Goal: Obtain resource: Download file/media

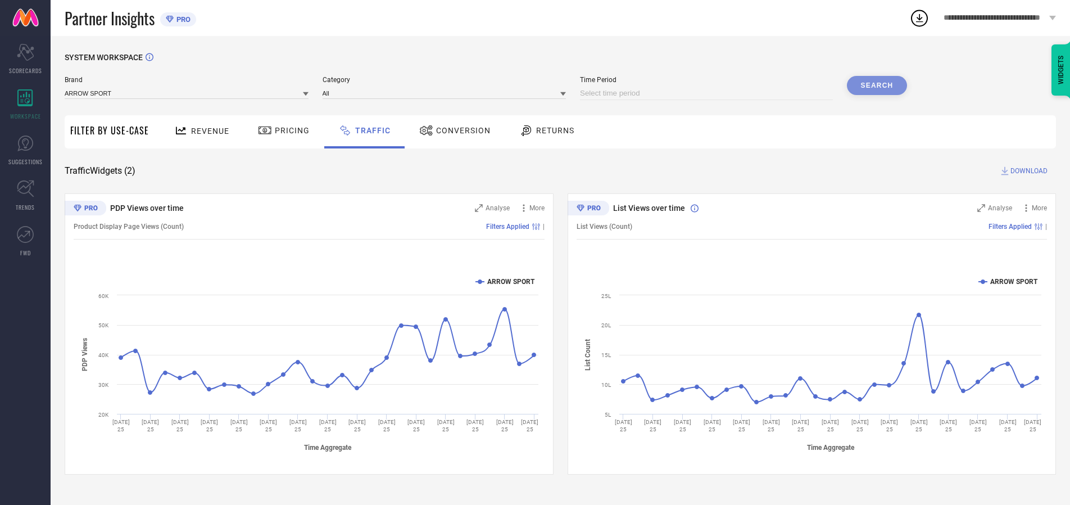
click at [708, 93] on input at bounding box center [706, 93] width 253 height 13
select select "8"
select select "2025"
select select "9"
select select "2025"
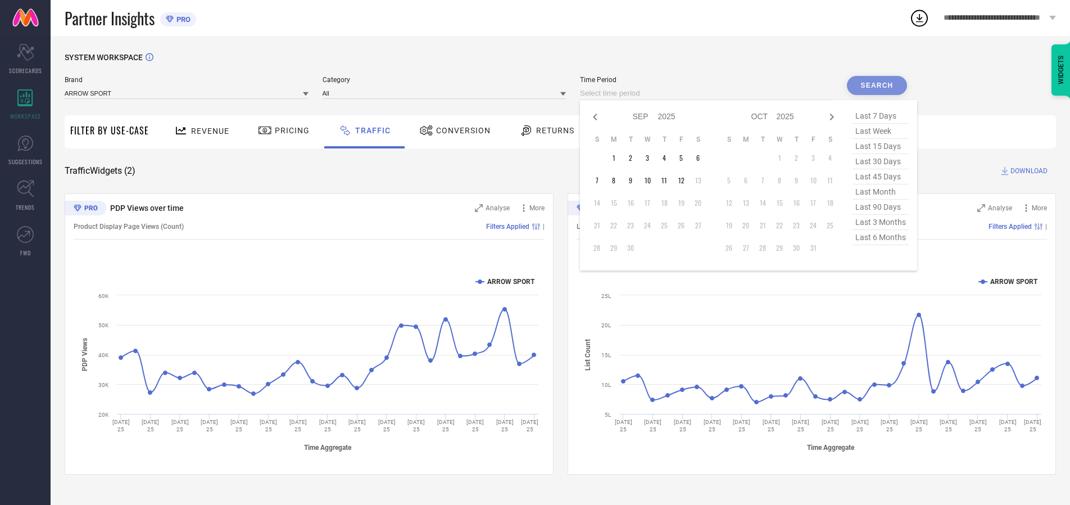
click at [651, 180] on td "10" at bounding box center [647, 180] width 17 height 17
type input "[DATE] to [DATE]"
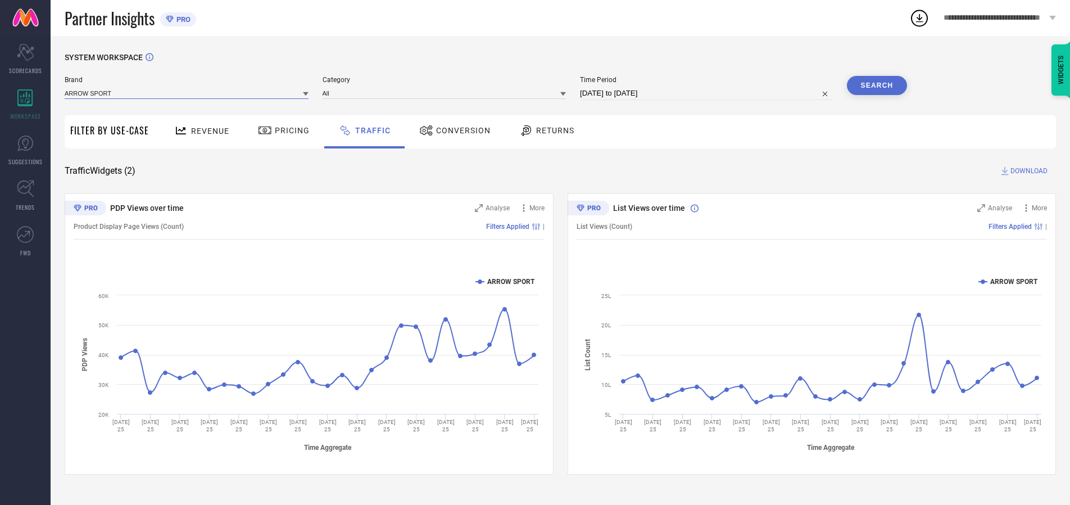
click at [187, 93] on input at bounding box center [187, 93] width 244 height 12
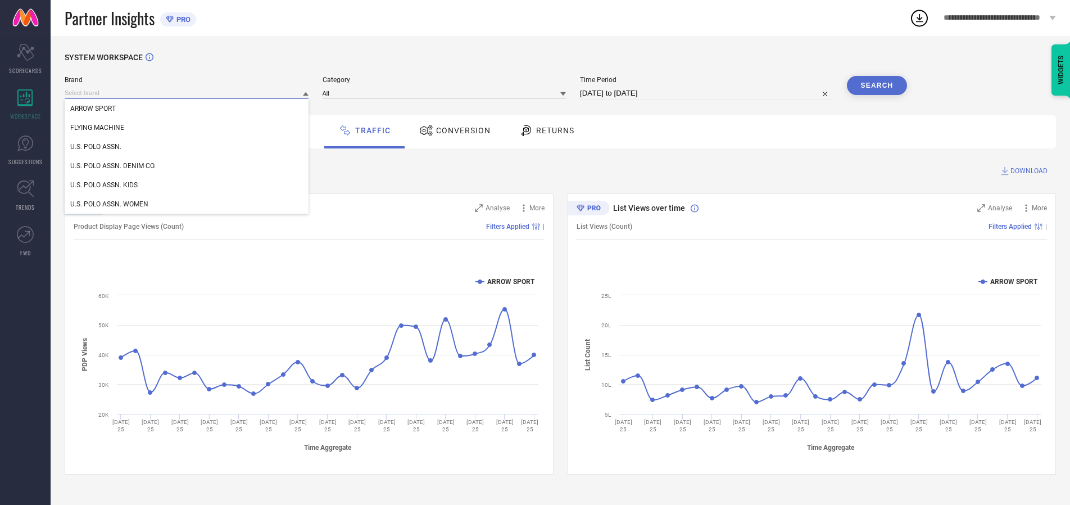
click at [187, 93] on input at bounding box center [187, 93] width 244 height 12
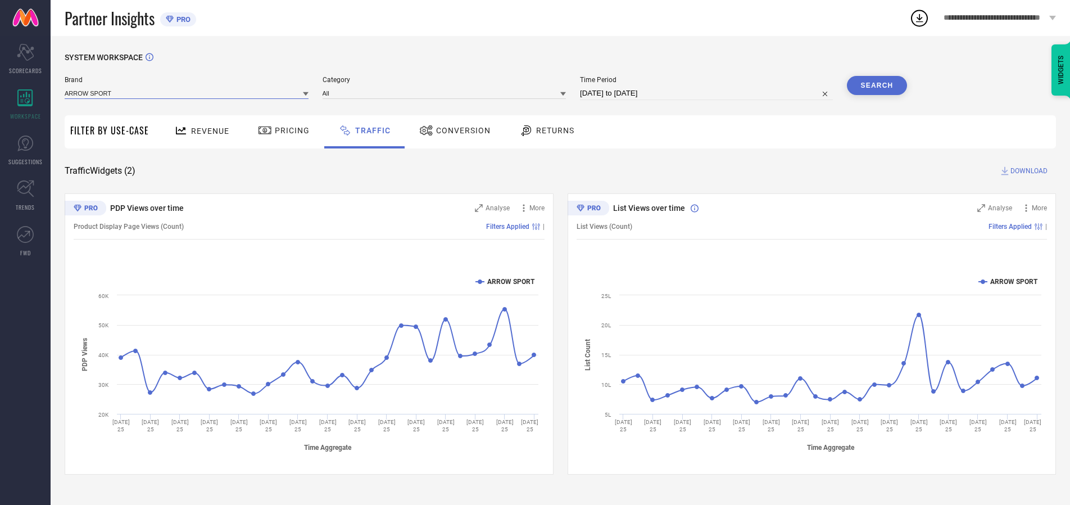
click at [187, 93] on input at bounding box center [187, 93] width 244 height 12
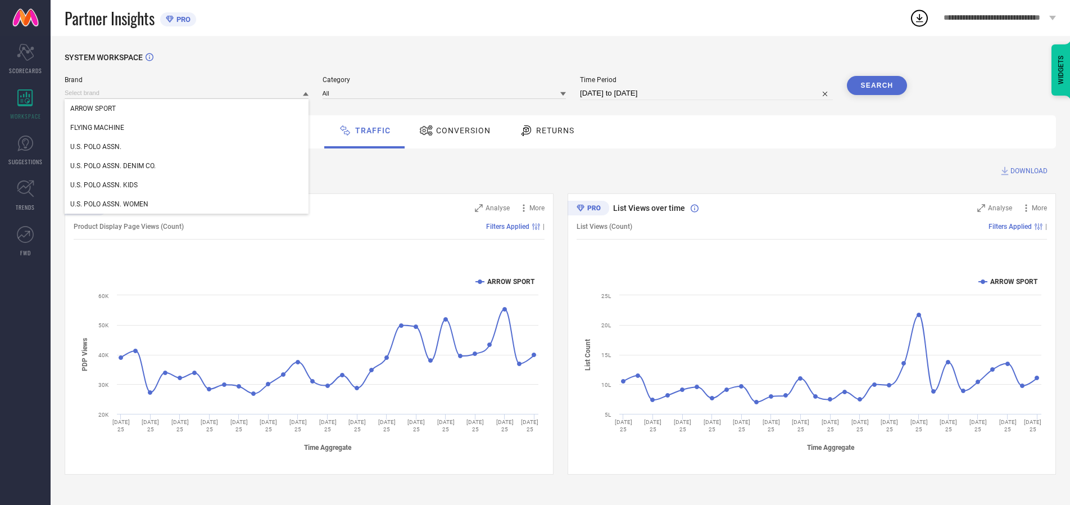
click at [187, 147] on div "U.S. POLO ASSN." at bounding box center [187, 146] width 244 height 19
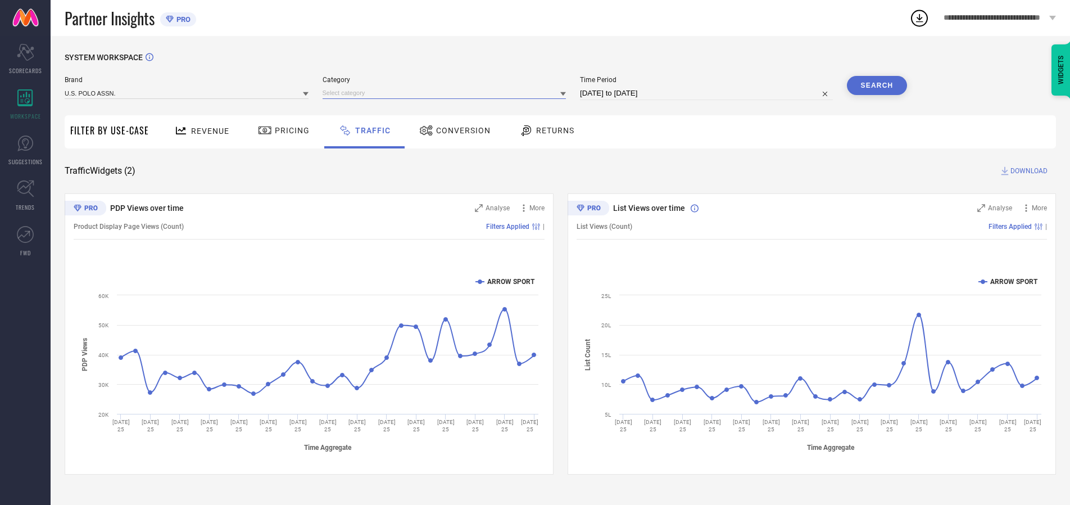
click at [447, 93] on input at bounding box center [445, 93] width 244 height 12
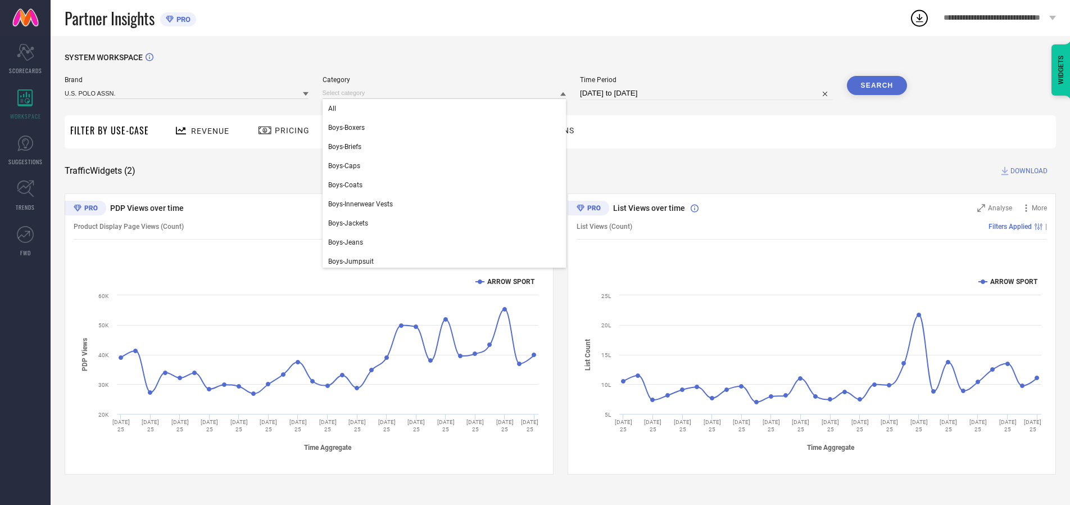
click at [447, 108] on div "All" at bounding box center [445, 108] width 244 height 19
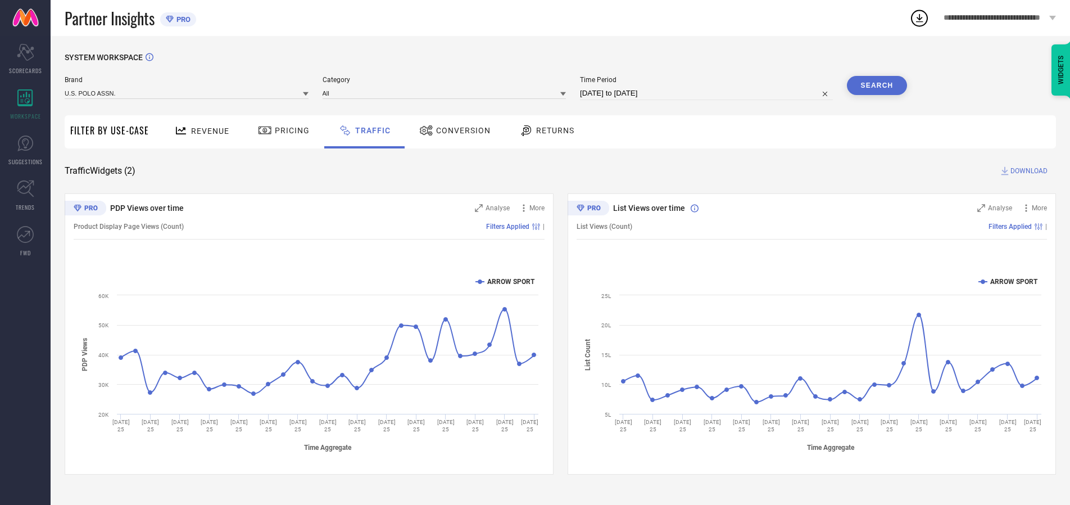
click at [877, 85] on button "Search" at bounding box center [877, 85] width 61 height 19
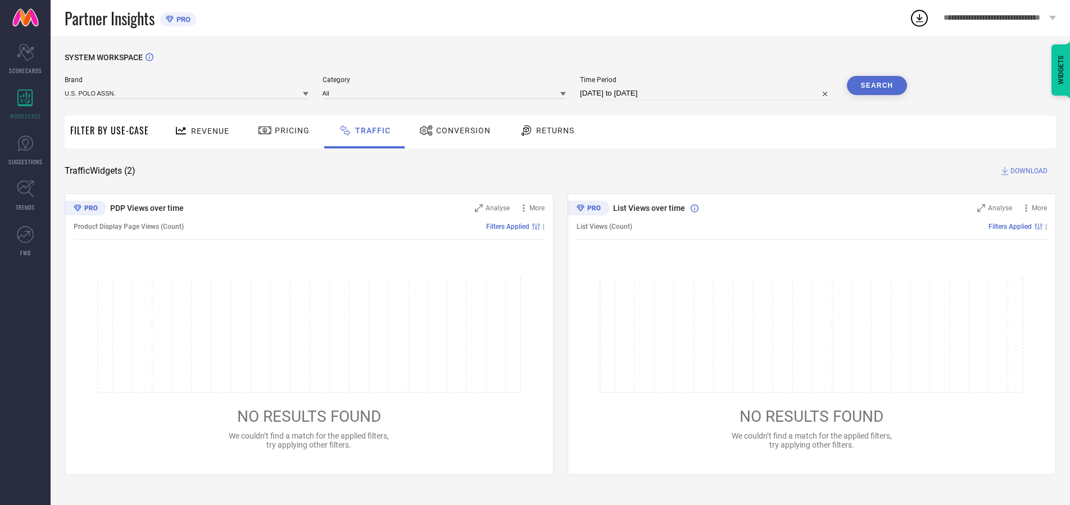
click at [1027, 171] on span "DOWNLOAD" at bounding box center [1028, 170] width 37 height 11
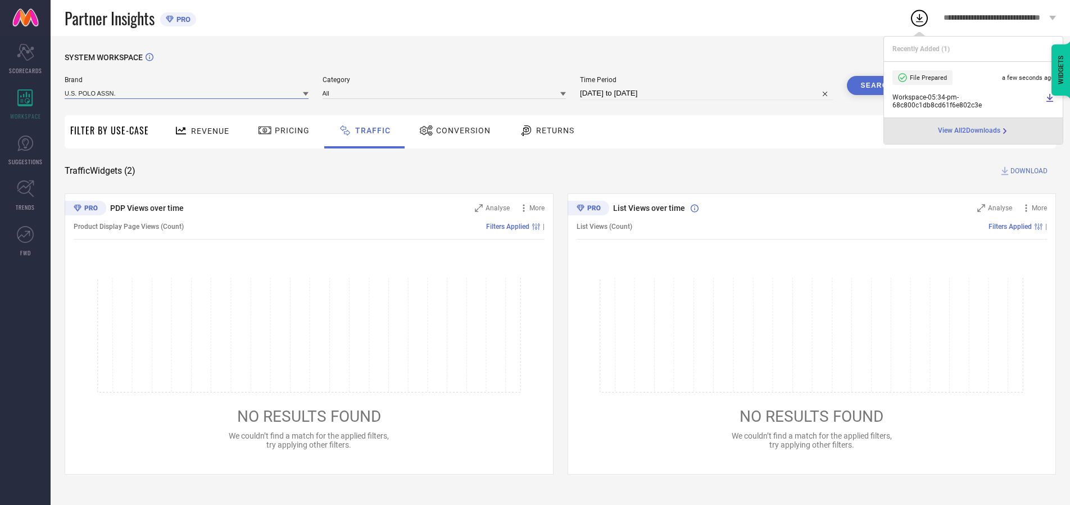
click at [187, 93] on input at bounding box center [187, 93] width 244 height 12
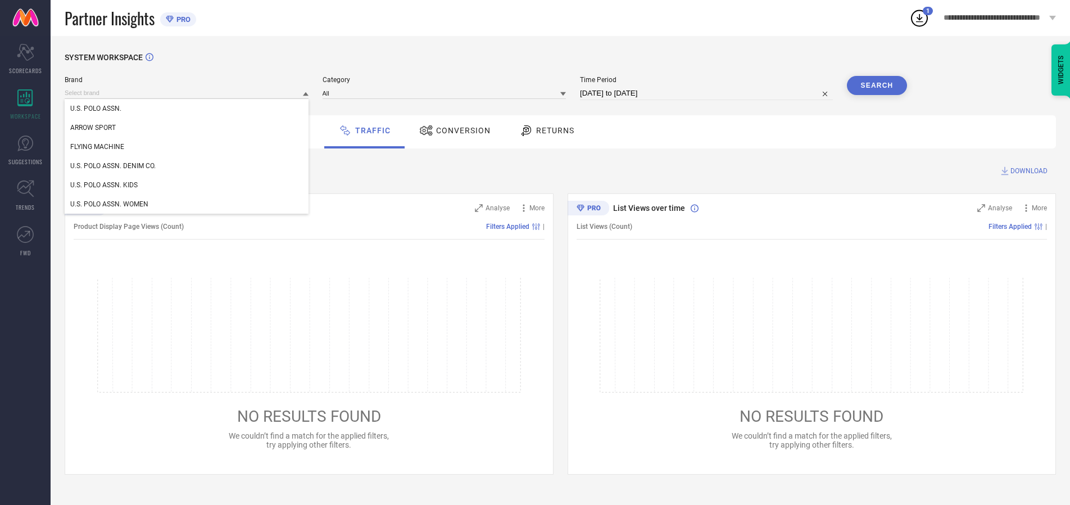
click at [187, 166] on div "U.S. POLO ASSN. DENIM CO." at bounding box center [187, 165] width 244 height 19
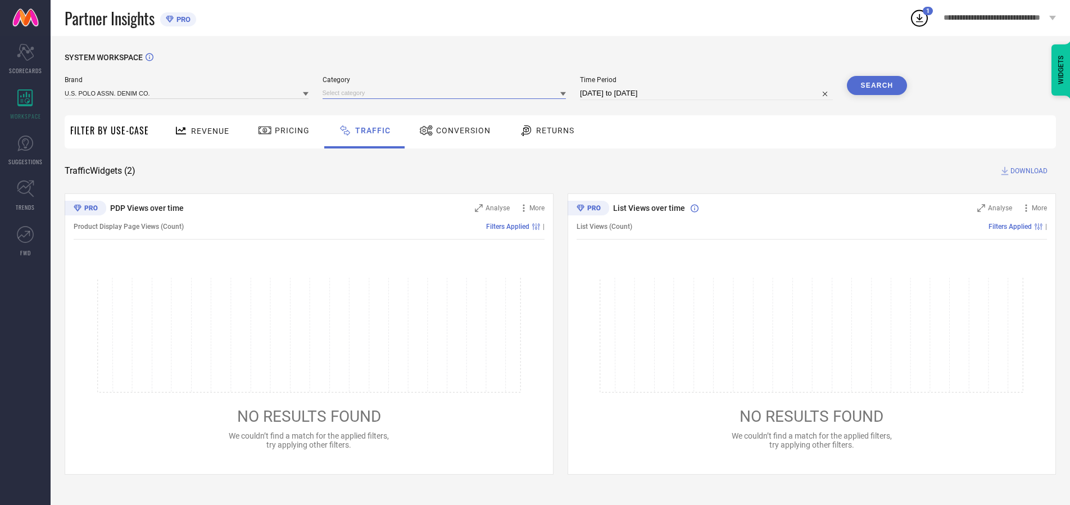
click at [447, 93] on input at bounding box center [445, 93] width 244 height 12
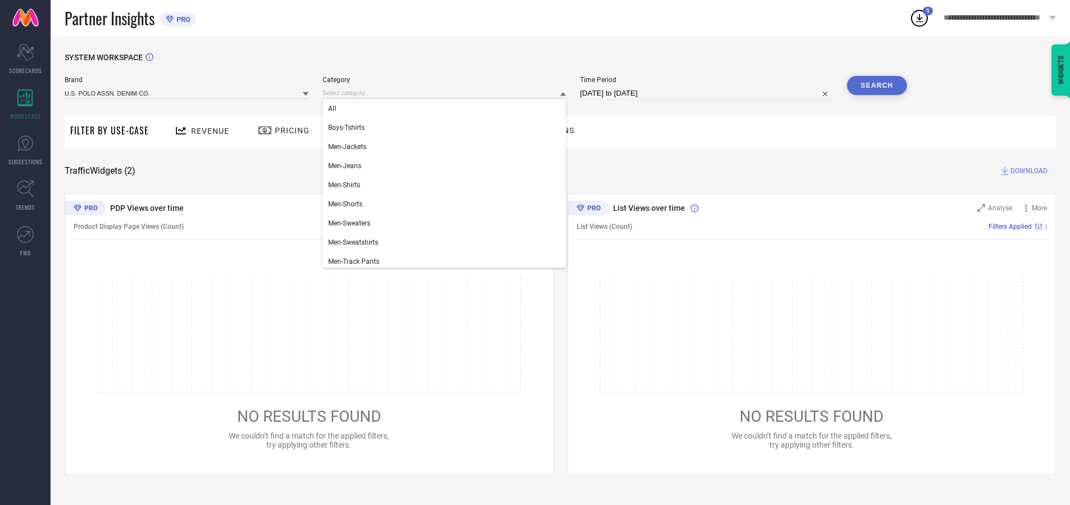
click at [447, 108] on div "All" at bounding box center [445, 108] width 244 height 19
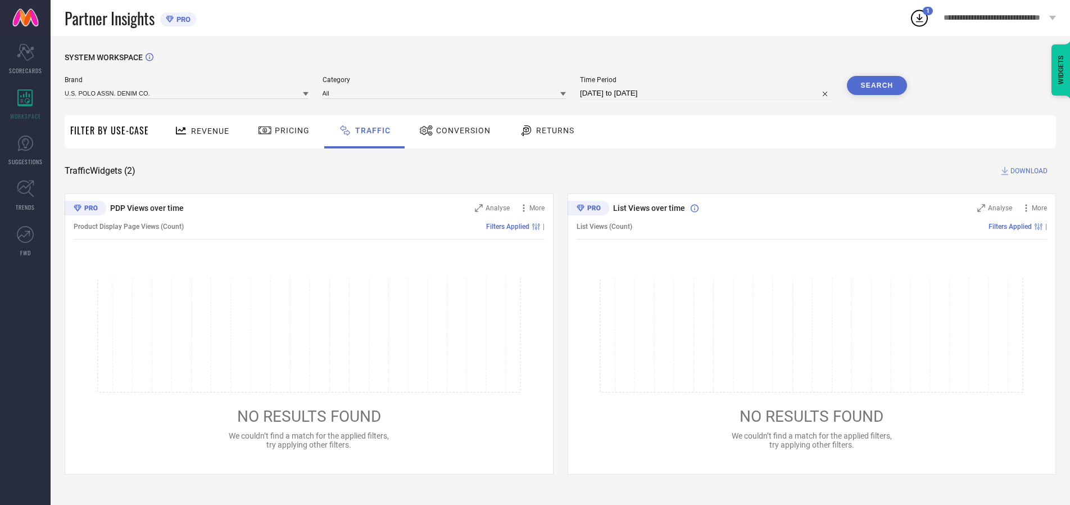
click at [877, 85] on button "Search" at bounding box center [877, 85] width 61 height 19
click at [1027, 171] on span "DOWNLOAD" at bounding box center [1028, 170] width 37 height 11
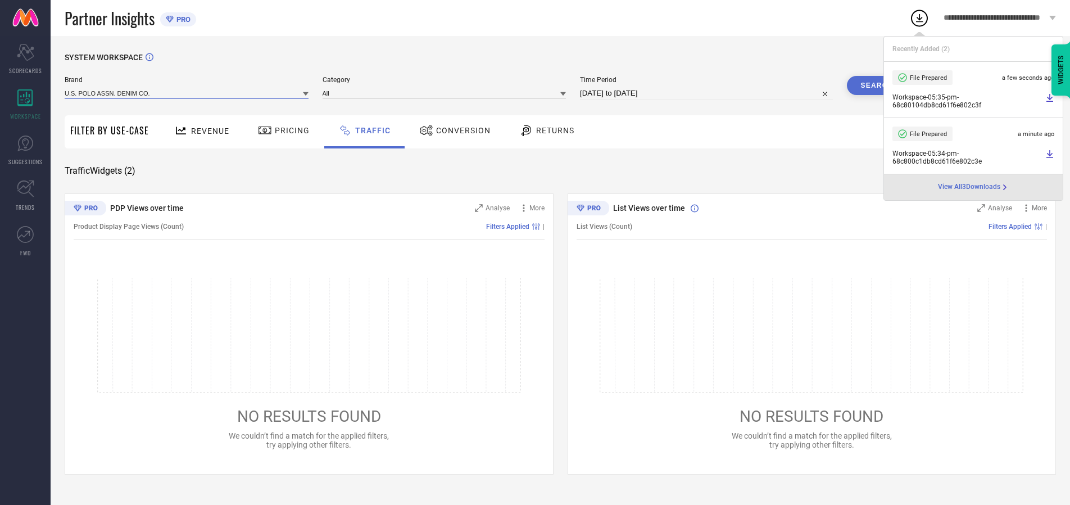
click at [187, 93] on input at bounding box center [187, 93] width 244 height 12
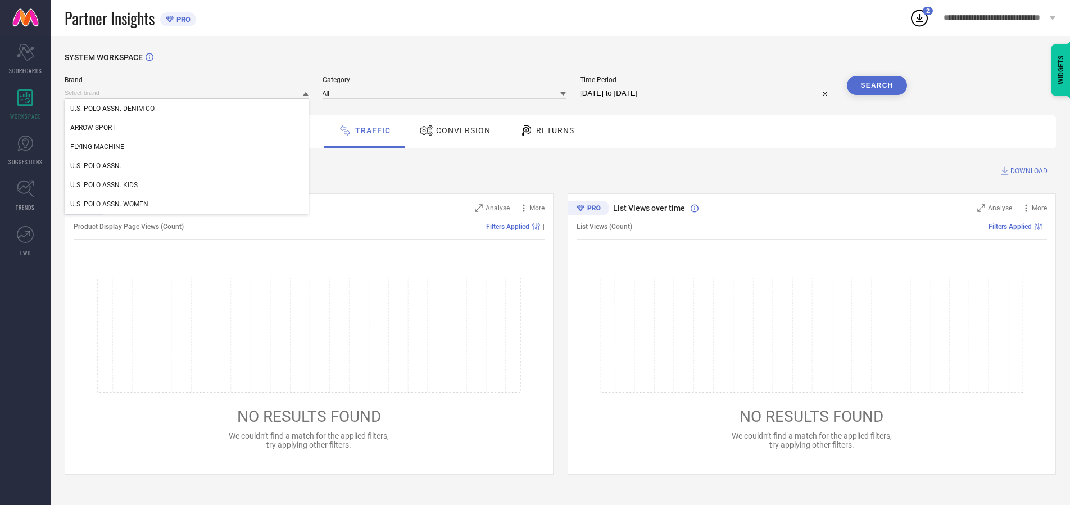
click at [187, 185] on div "U.S. POLO ASSN. KIDS" at bounding box center [187, 184] width 244 height 19
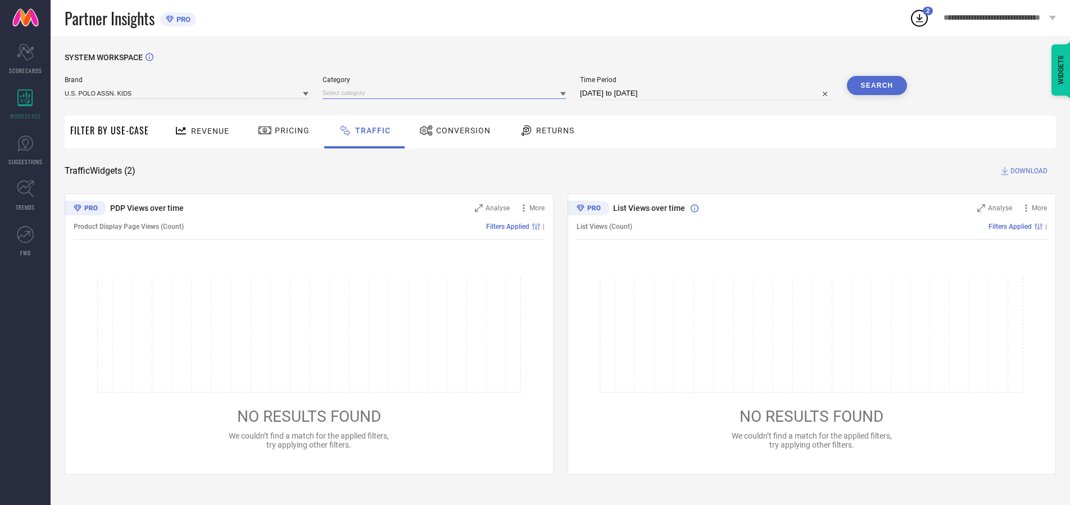
click at [447, 93] on input at bounding box center [445, 93] width 244 height 12
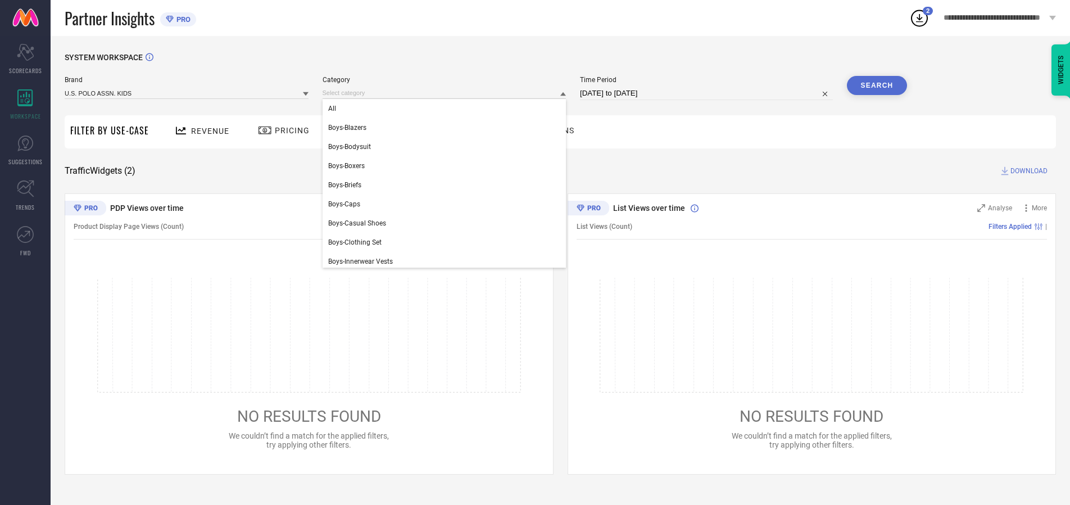
click at [447, 108] on div "All" at bounding box center [445, 108] width 244 height 19
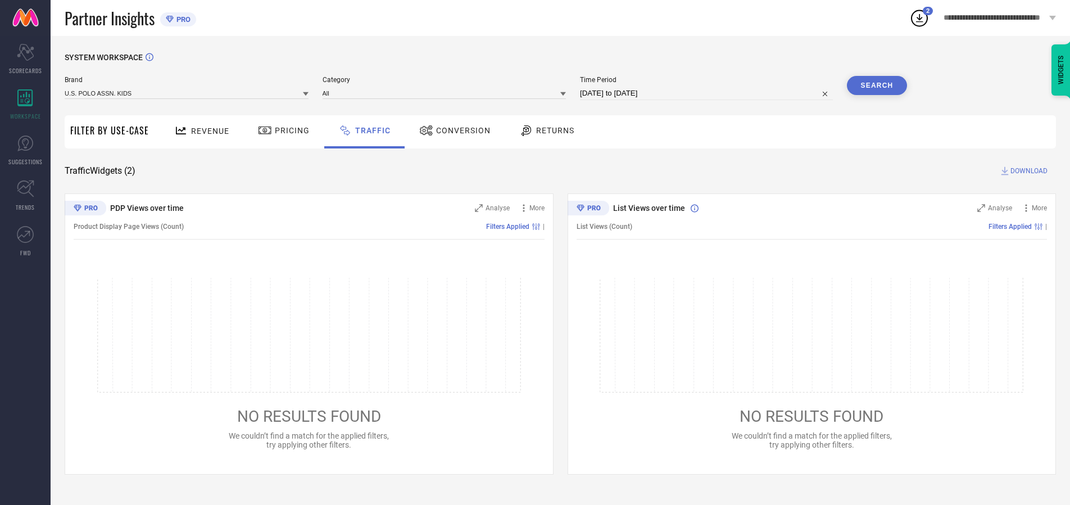
click at [877, 85] on button "Search" at bounding box center [877, 85] width 61 height 19
click at [1027, 171] on span "DOWNLOAD" at bounding box center [1028, 170] width 37 height 11
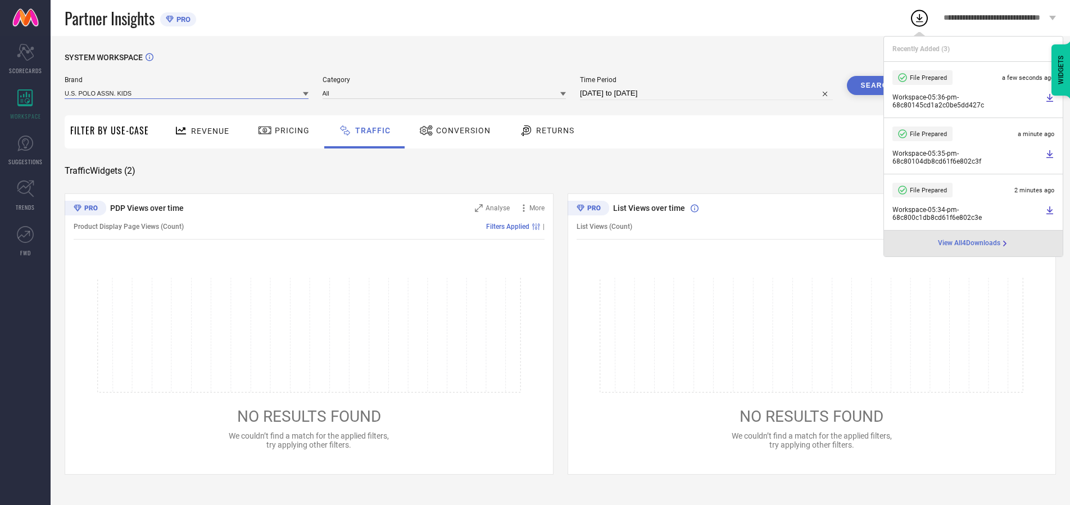
click at [187, 93] on input at bounding box center [187, 93] width 244 height 12
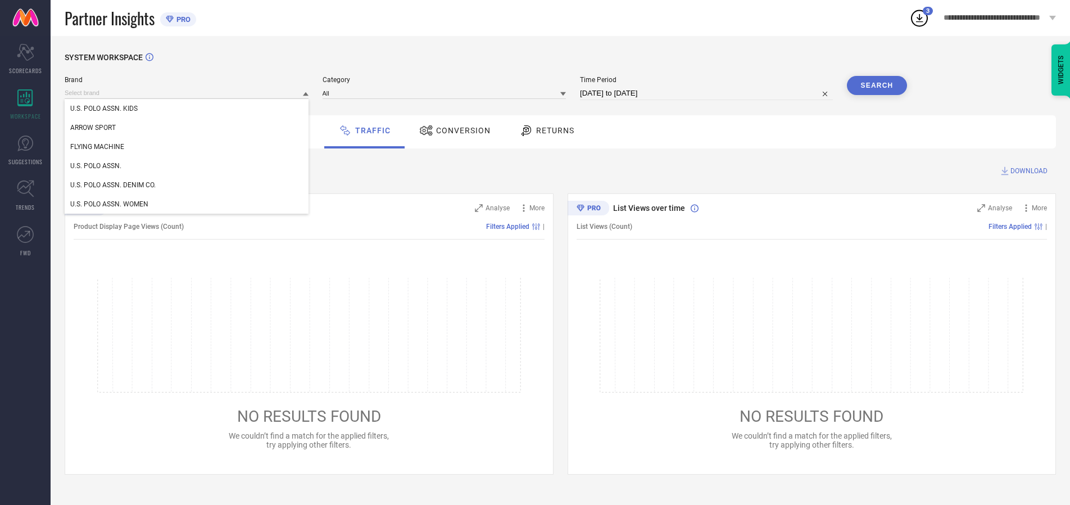
click at [187, 204] on div "U.S. POLO ASSN. WOMEN" at bounding box center [187, 203] width 244 height 19
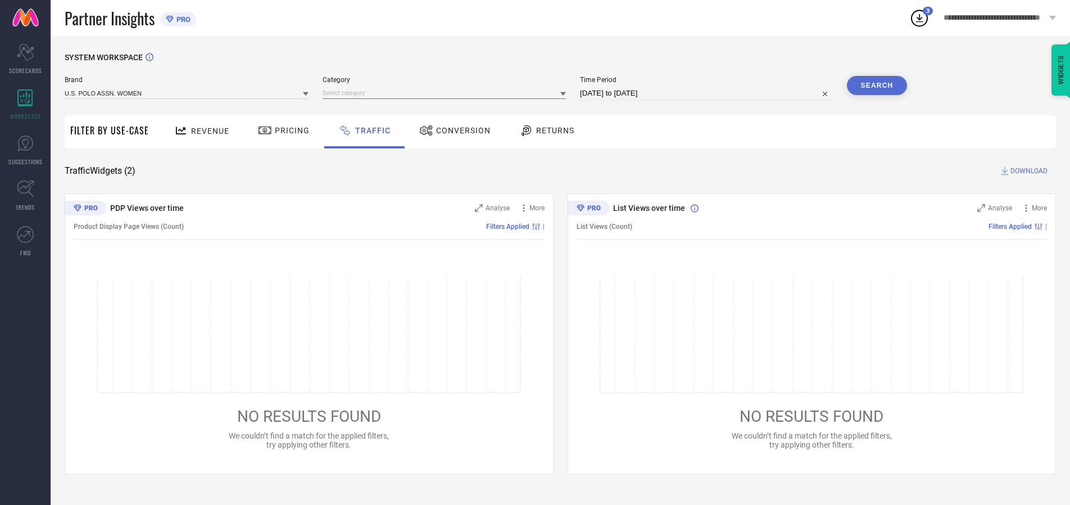
click at [447, 93] on input at bounding box center [445, 93] width 244 height 12
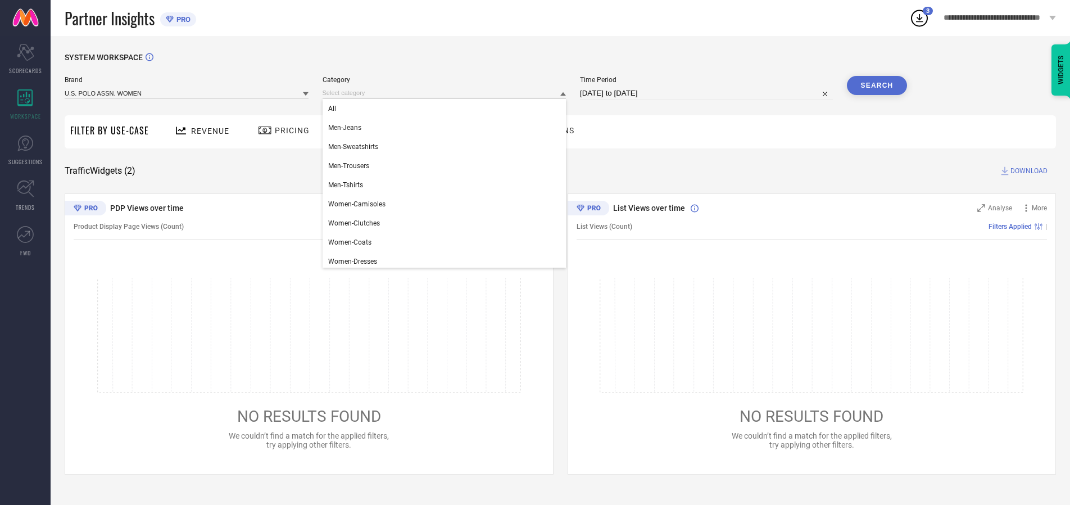
click at [447, 108] on div "All" at bounding box center [445, 108] width 244 height 19
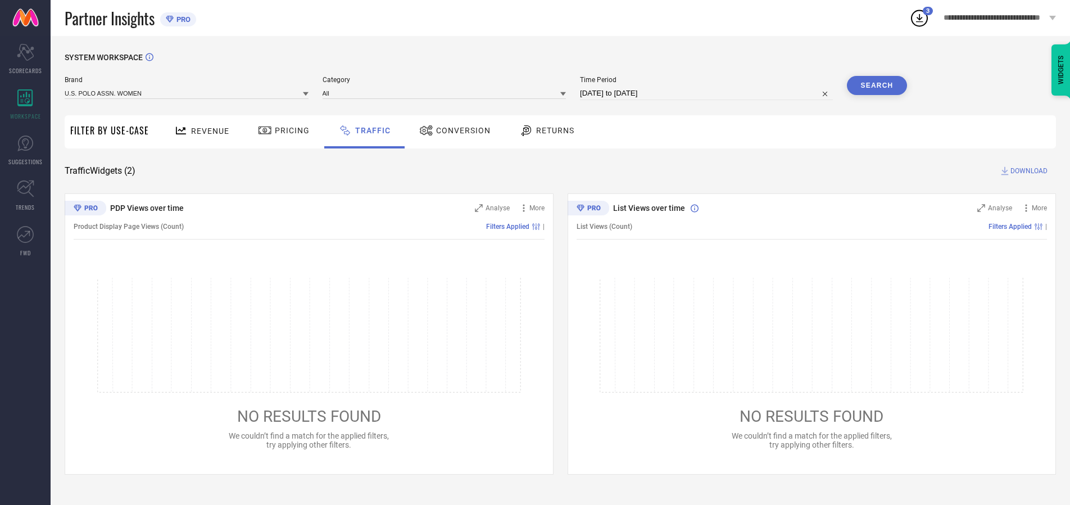
click at [877, 85] on button "Search" at bounding box center [877, 85] width 61 height 19
click at [1027, 171] on span "DOWNLOAD" at bounding box center [1028, 170] width 37 height 11
click at [708, 93] on input at bounding box center [706, 93] width 253 height 13
select select "8"
select select "2025"
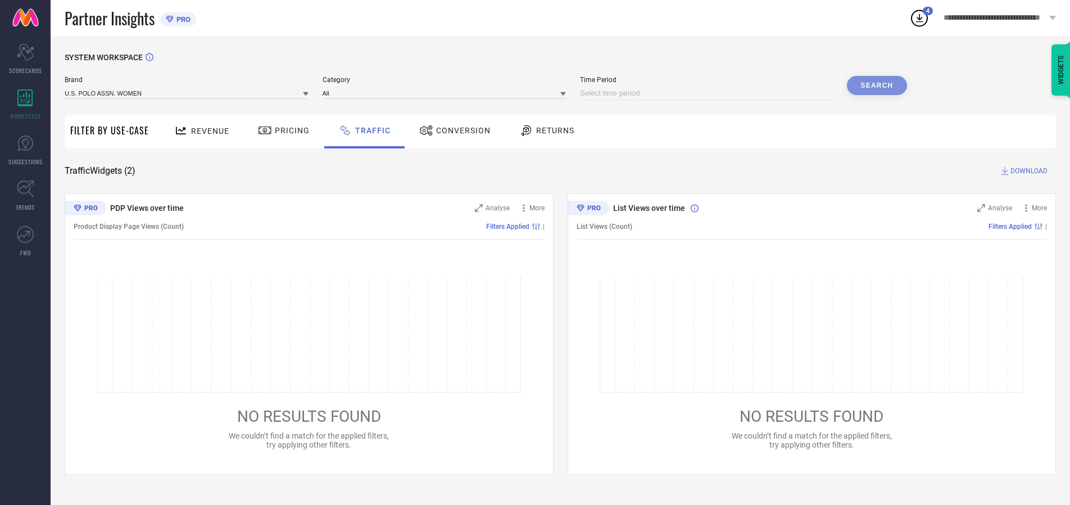
select select "9"
select select "2025"
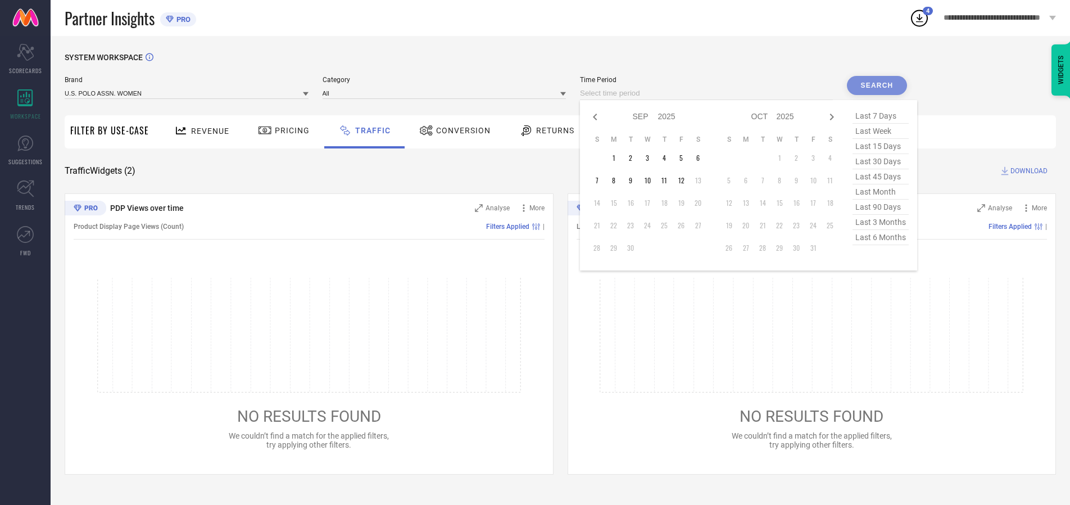
click at [668, 180] on td "11" at bounding box center [664, 180] width 17 height 17
type input "[DATE] to [DATE]"
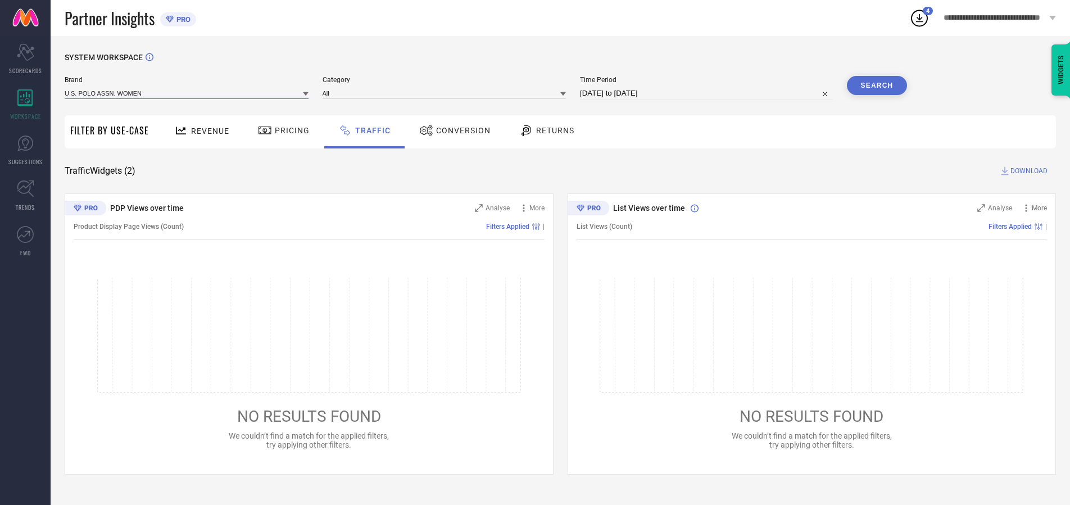
click at [187, 93] on input at bounding box center [187, 93] width 244 height 12
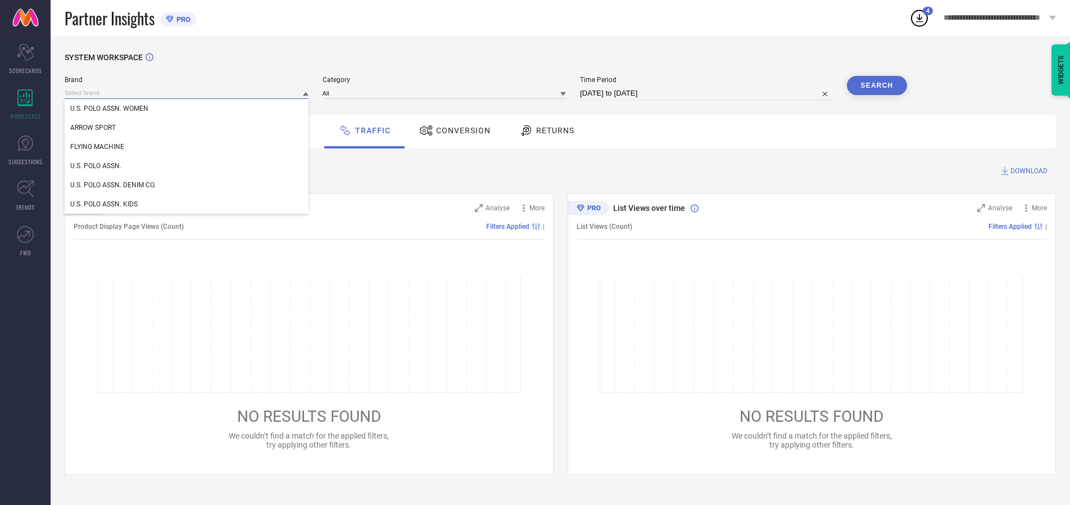
click at [187, 93] on input at bounding box center [187, 93] width 244 height 12
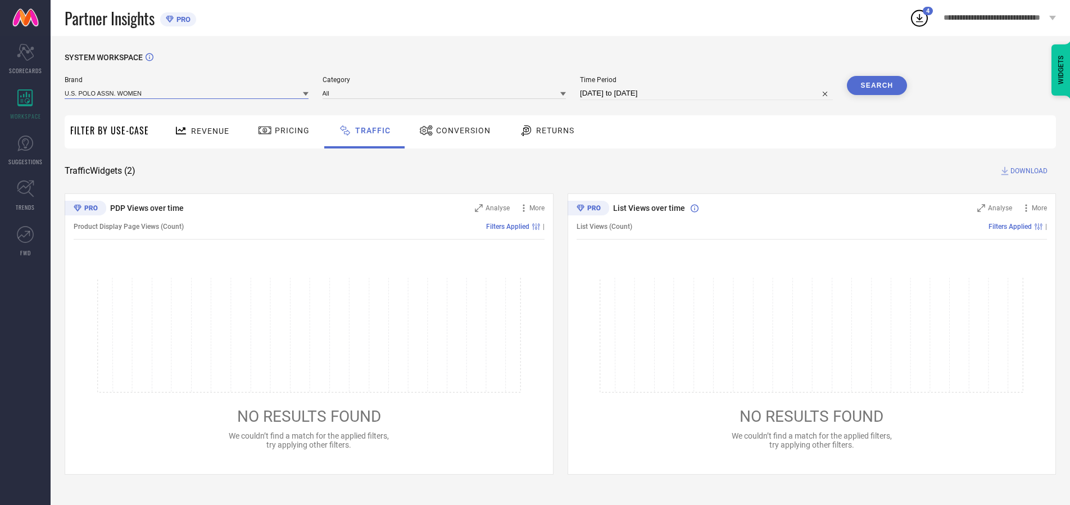
click at [187, 93] on input at bounding box center [187, 93] width 244 height 12
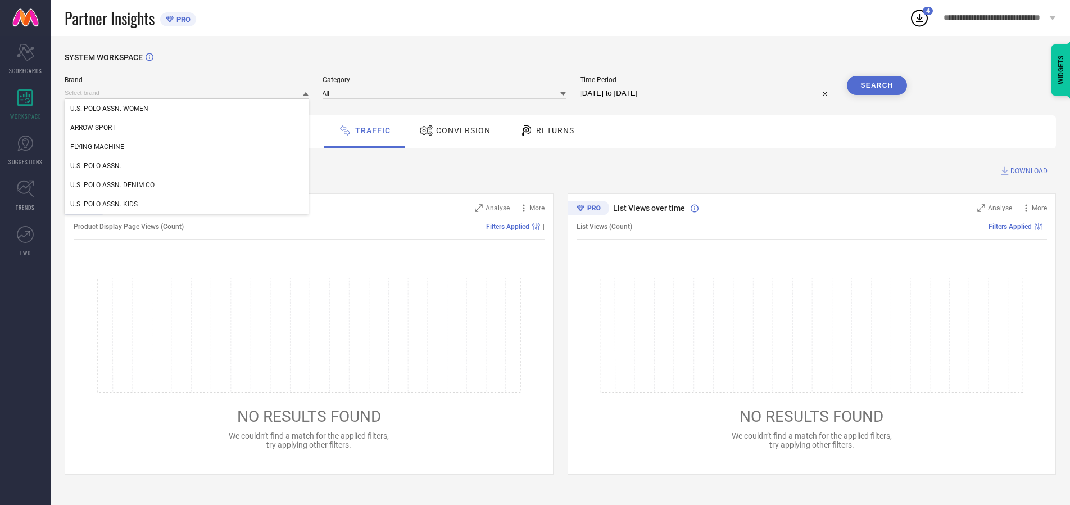
click at [187, 108] on div "U.S. POLO ASSN. WOMEN" at bounding box center [187, 108] width 244 height 19
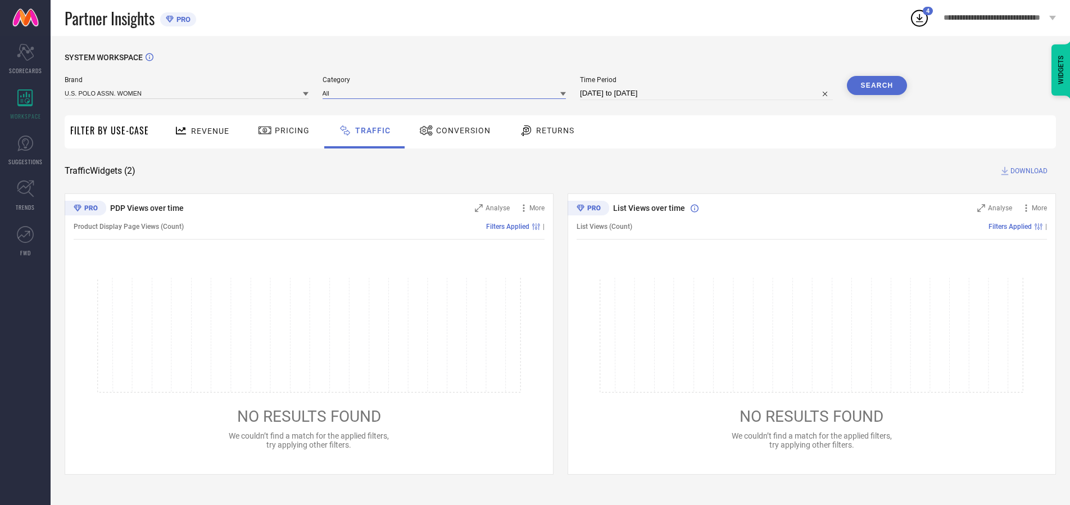
click at [447, 93] on input at bounding box center [445, 93] width 244 height 12
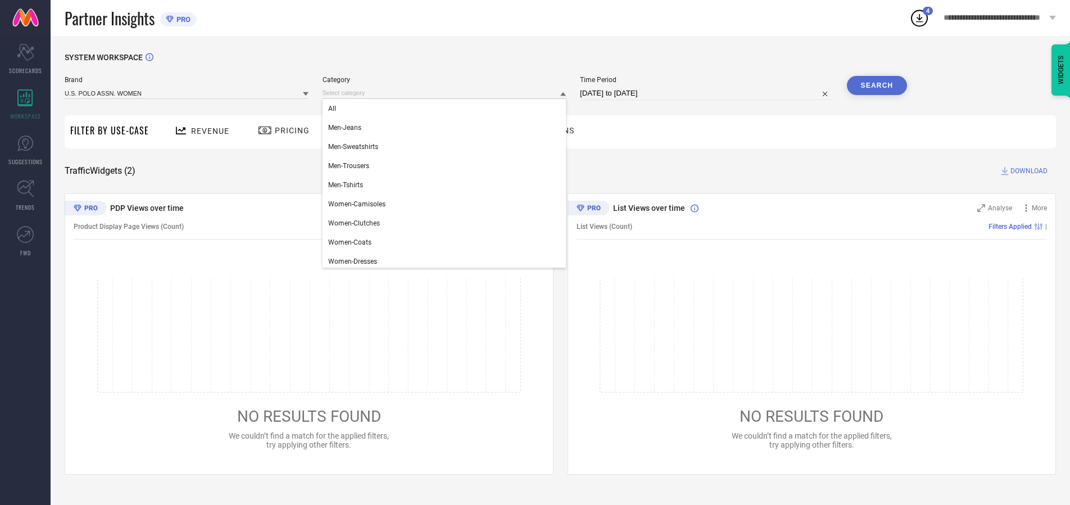
click at [447, 108] on div "All" at bounding box center [445, 108] width 244 height 19
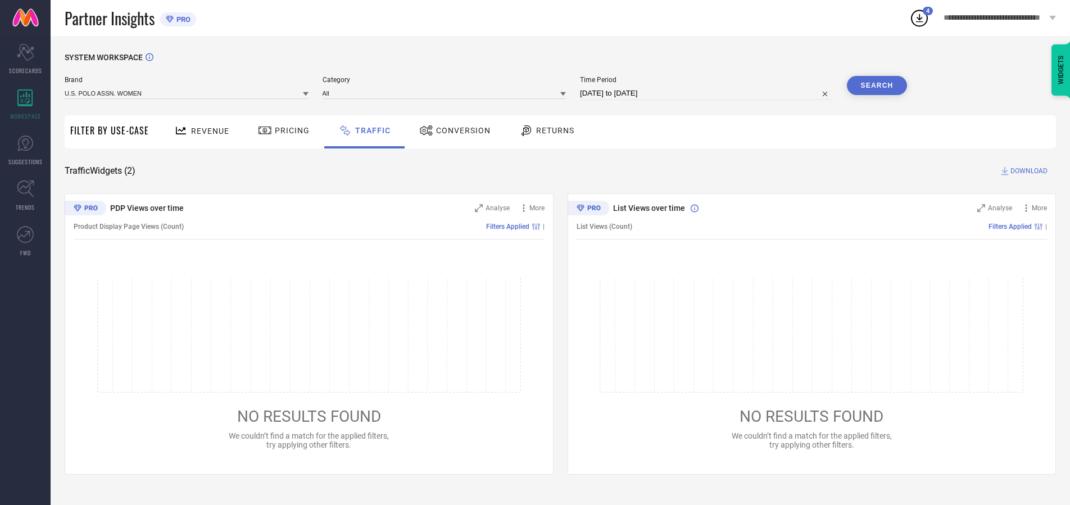
click at [877, 85] on button "Search" at bounding box center [877, 85] width 61 height 19
click at [1027, 171] on span "DOWNLOAD" at bounding box center [1028, 170] width 37 height 11
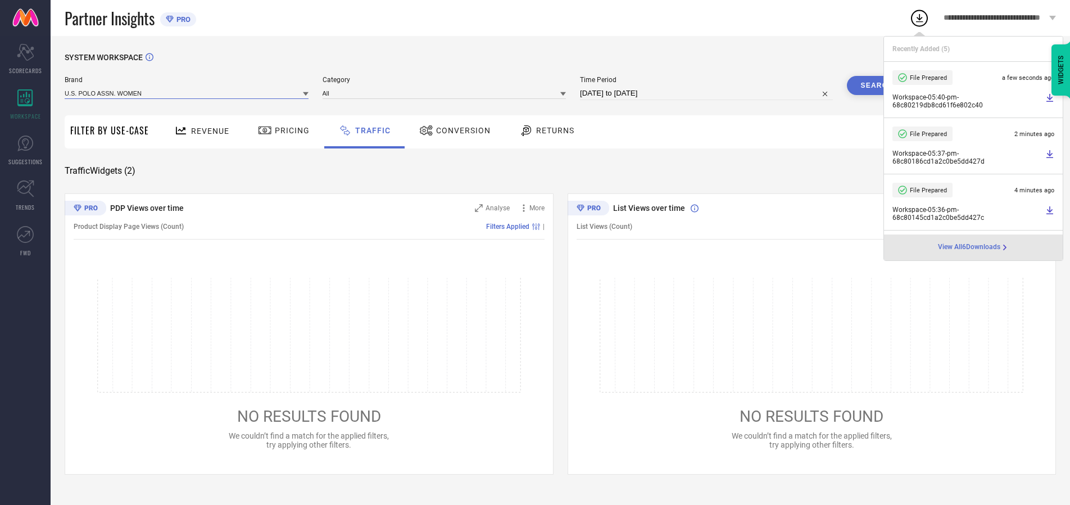
click at [187, 93] on input at bounding box center [187, 93] width 244 height 12
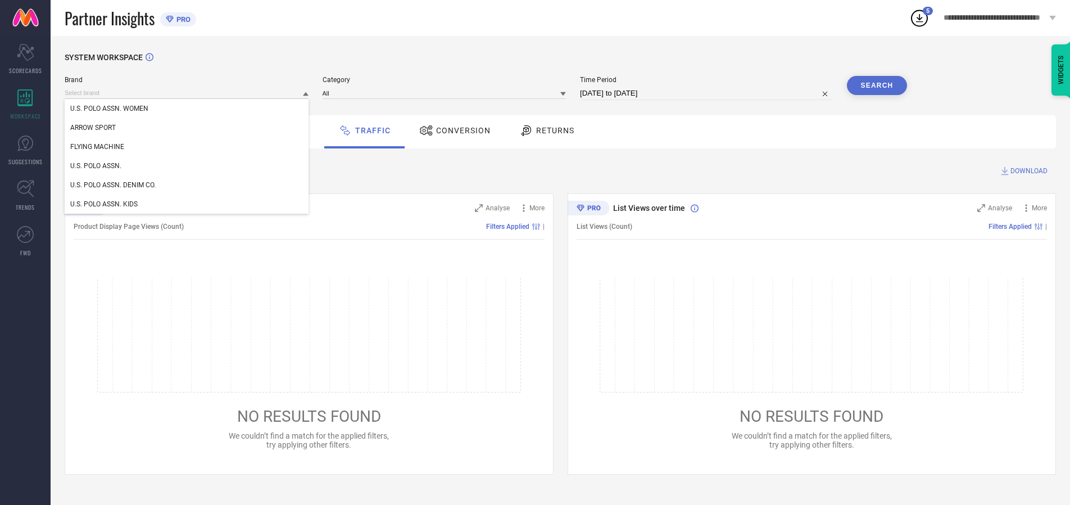
click at [187, 166] on div "U.S. POLO ASSN." at bounding box center [187, 165] width 244 height 19
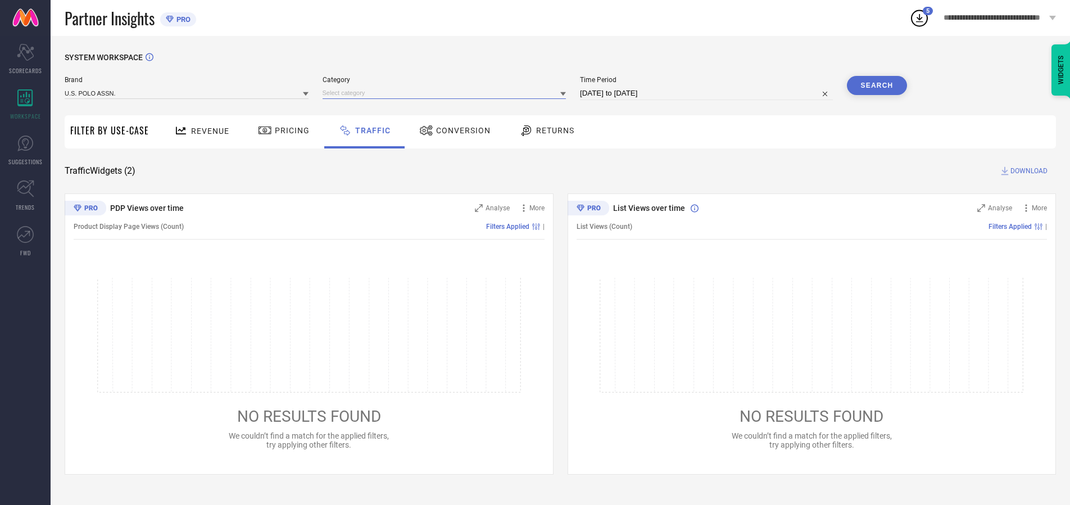
click at [447, 93] on input at bounding box center [445, 93] width 244 height 12
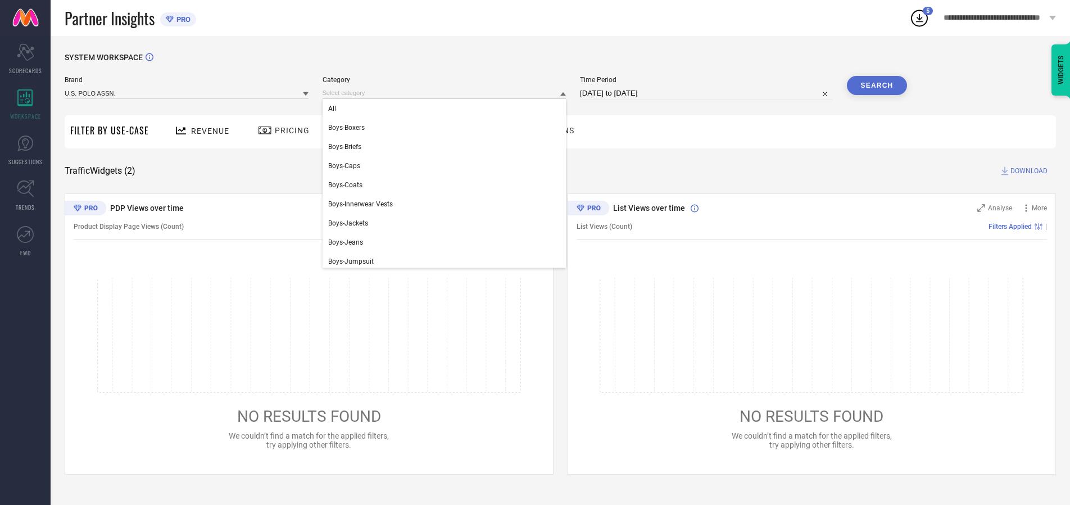
click at [447, 108] on div "All" at bounding box center [445, 108] width 244 height 19
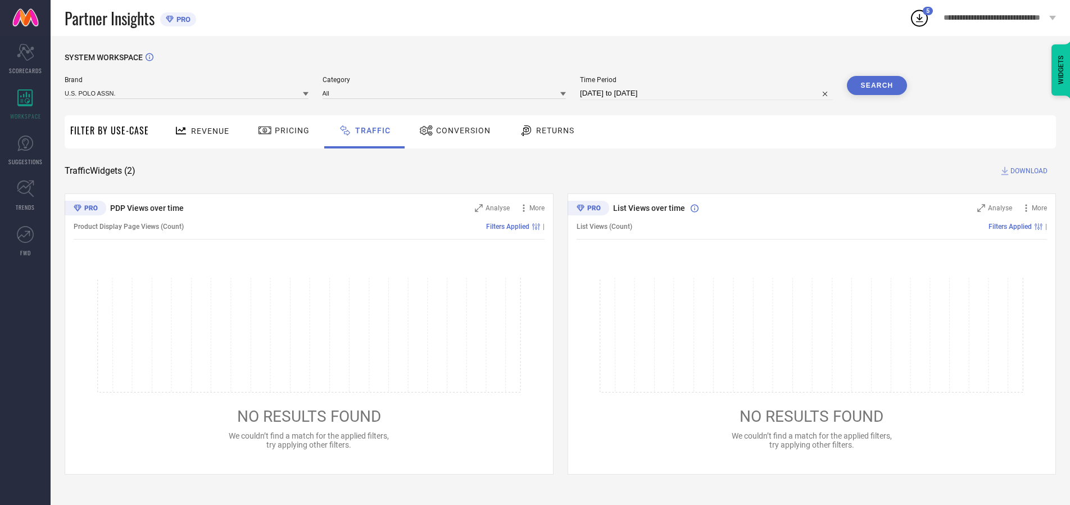
click at [877, 85] on button "Search" at bounding box center [877, 85] width 61 height 19
click at [1027, 171] on span "DOWNLOAD" at bounding box center [1028, 170] width 37 height 11
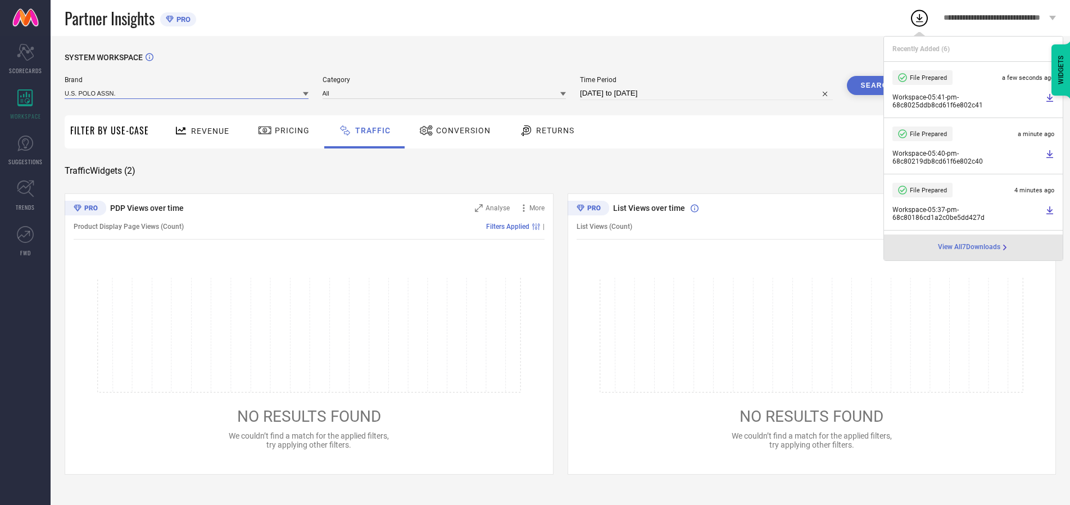
click at [187, 93] on input at bounding box center [187, 93] width 244 height 12
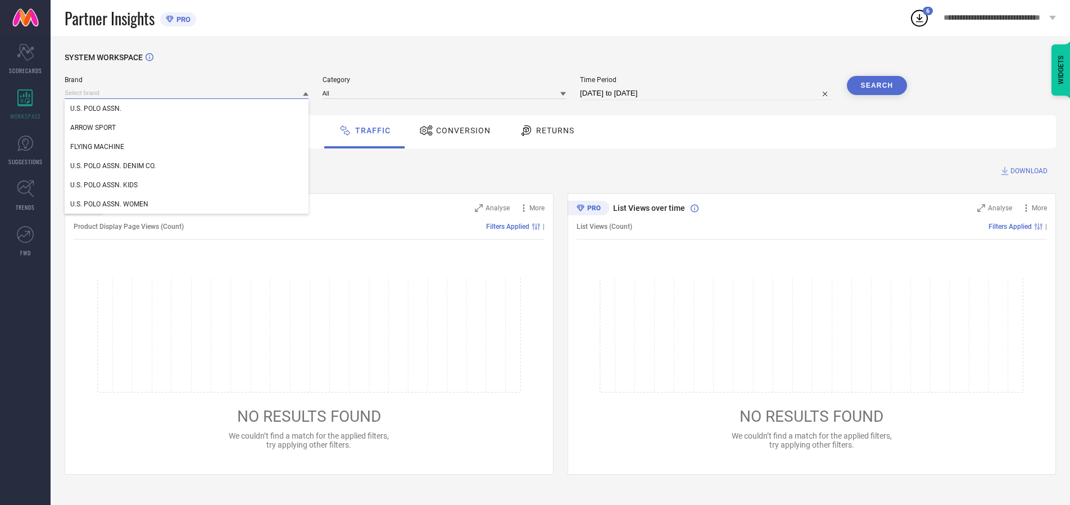
click at [187, 166] on div "U.S. POLO ASSN. DENIM CO." at bounding box center [187, 165] width 244 height 19
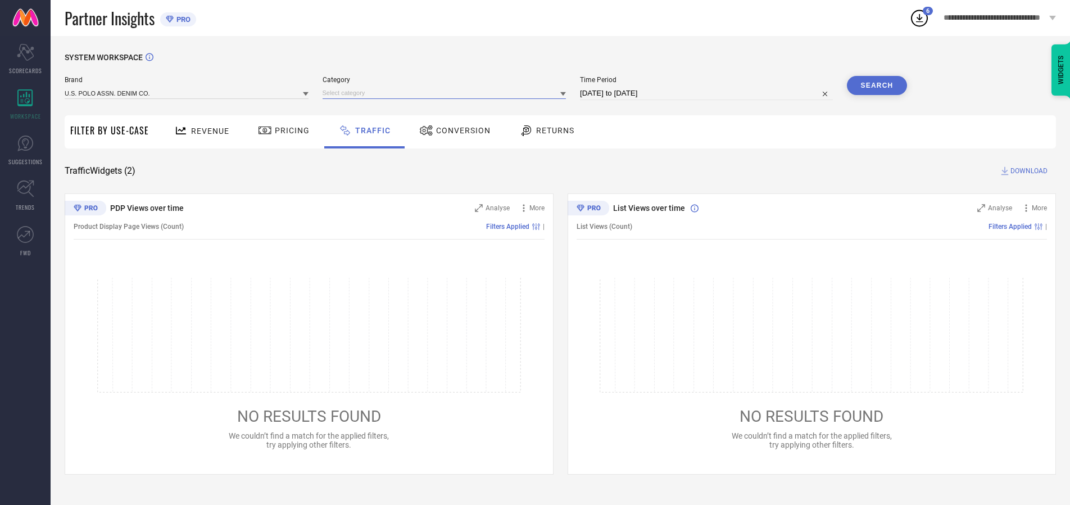
click at [447, 93] on input at bounding box center [445, 93] width 244 height 12
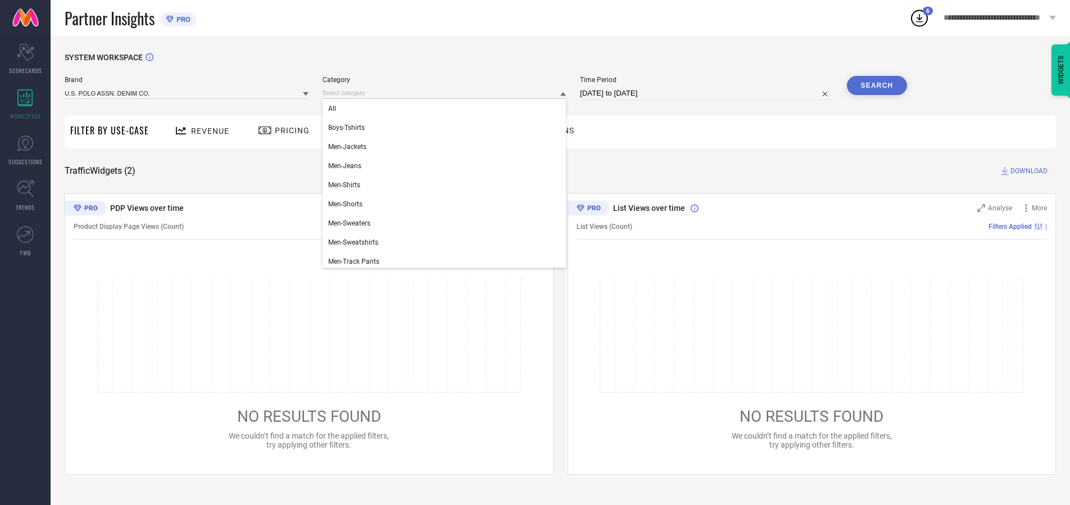
click at [447, 108] on div "All" at bounding box center [445, 108] width 244 height 19
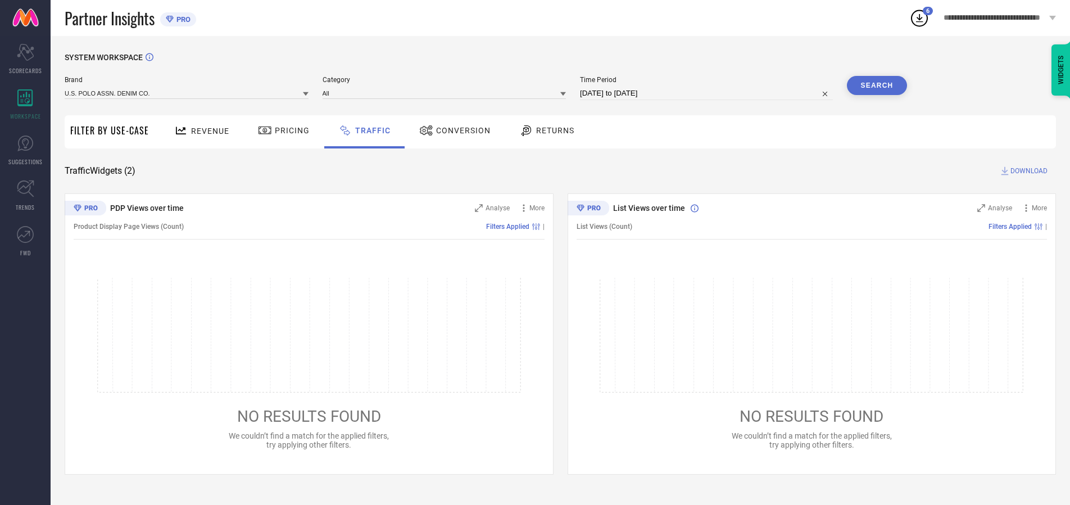
click at [877, 85] on button "Search" at bounding box center [877, 85] width 61 height 19
click at [1027, 171] on span "DOWNLOAD" at bounding box center [1028, 170] width 37 height 11
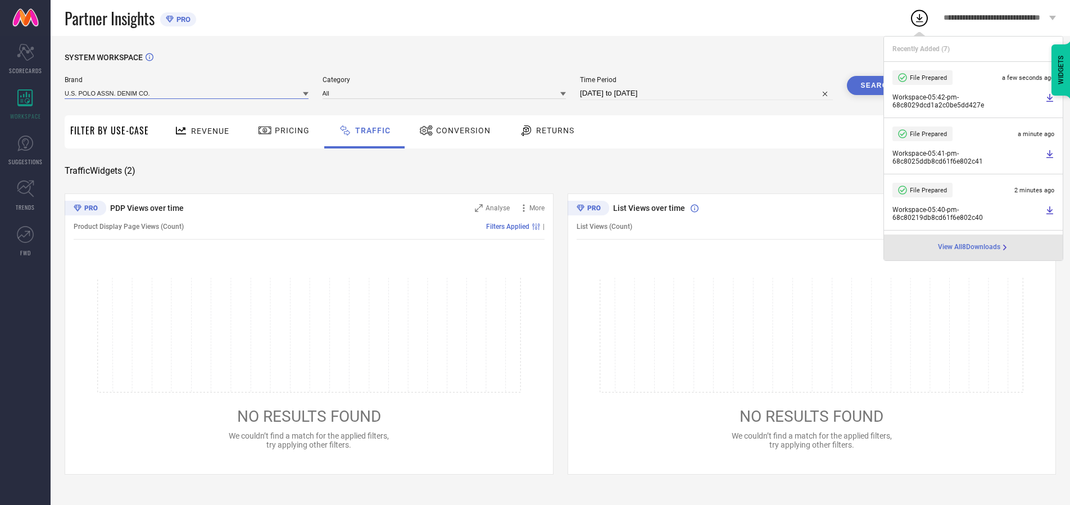
click at [187, 93] on input at bounding box center [187, 93] width 244 height 12
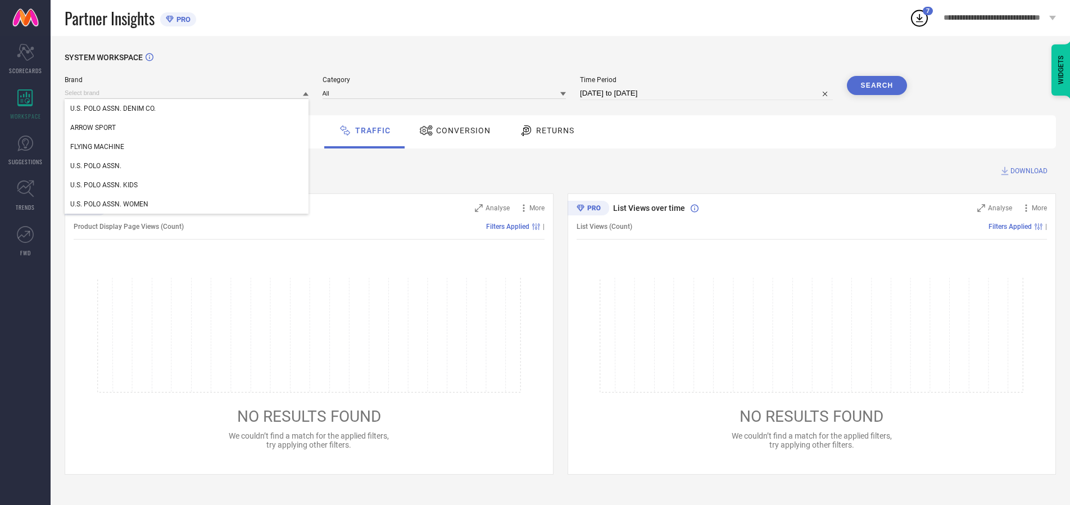
click at [187, 185] on div "U.S. POLO ASSN. KIDS" at bounding box center [187, 184] width 244 height 19
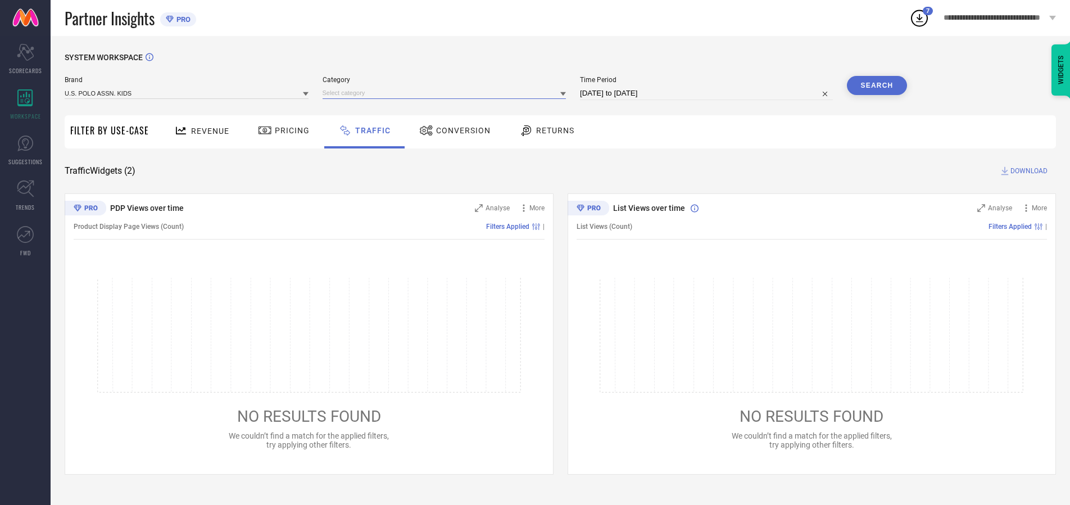
click at [447, 93] on input at bounding box center [445, 93] width 244 height 12
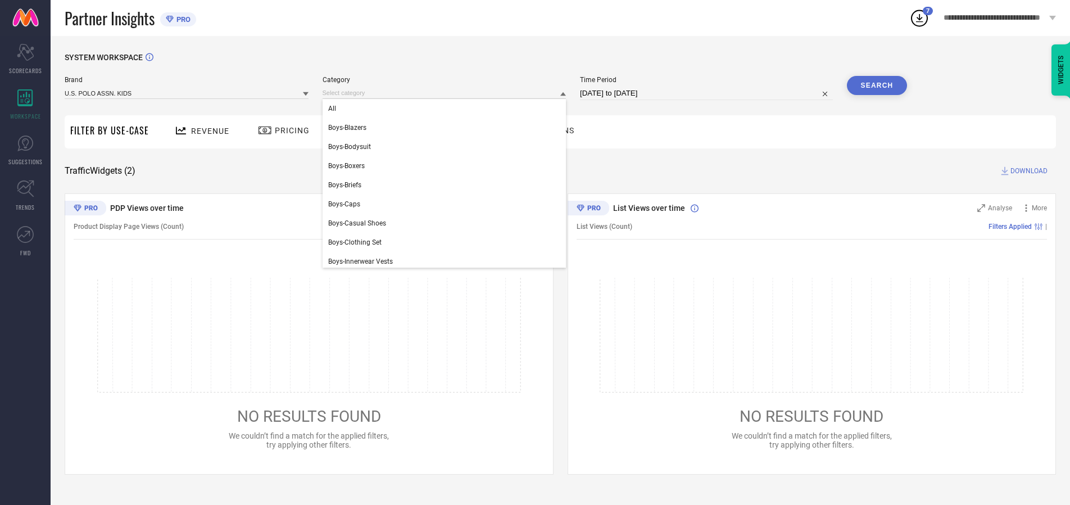
click at [447, 108] on div "All" at bounding box center [445, 108] width 244 height 19
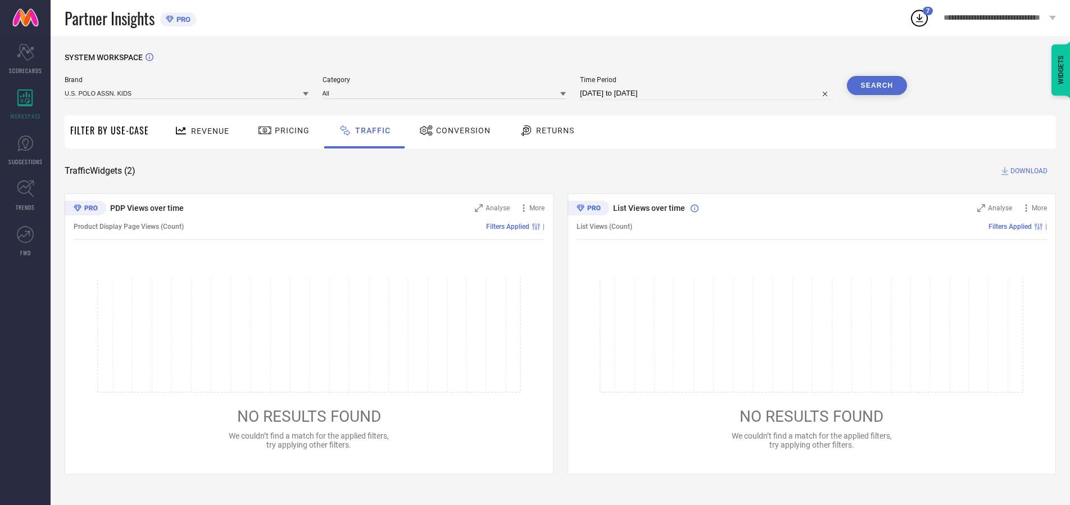
click at [877, 85] on button "Search" at bounding box center [877, 85] width 61 height 19
click at [1027, 171] on span "DOWNLOAD" at bounding box center [1028, 170] width 37 height 11
click at [708, 93] on input at bounding box center [706, 93] width 253 height 13
select select "8"
select select "2025"
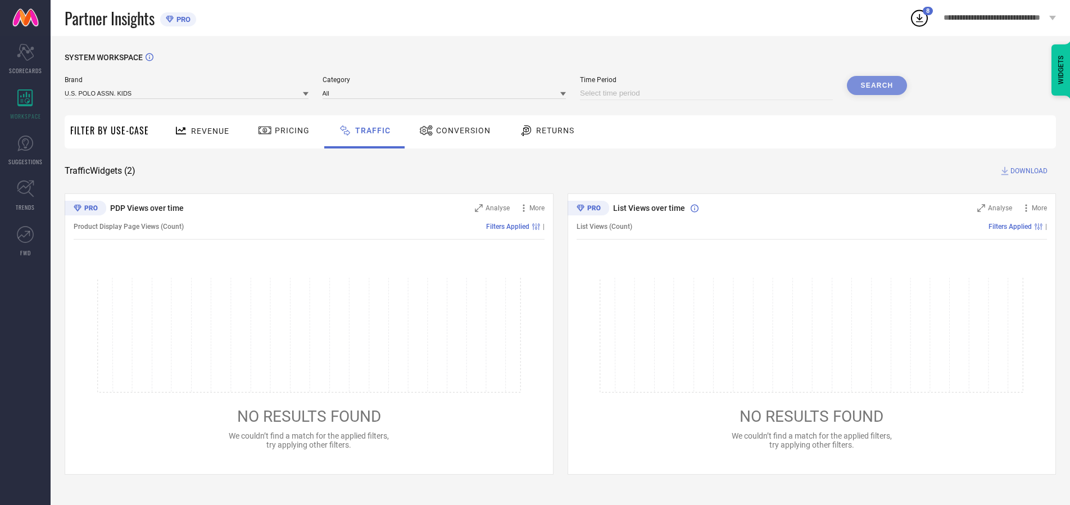
select select "9"
select select "2025"
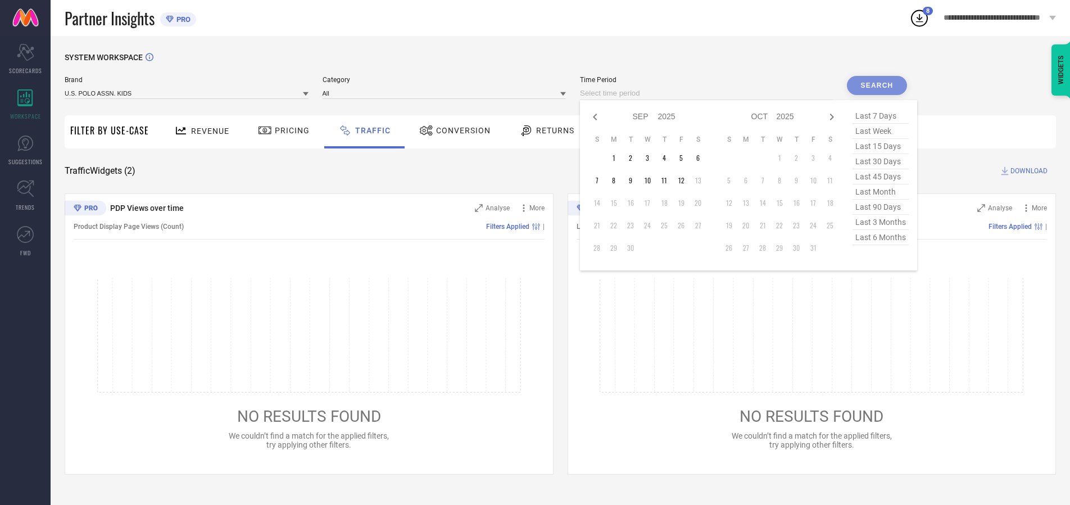
click at [684, 180] on td "12" at bounding box center [681, 180] width 17 height 17
type input "[DATE] to [DATE]"
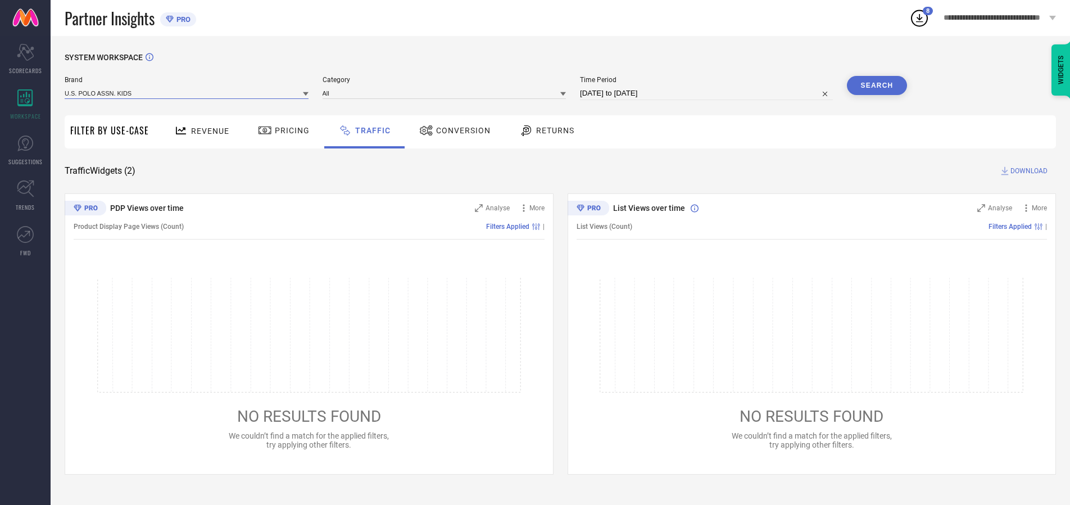
click at [187, 93] on input at bounding box center [187, 93] width 244 height 12
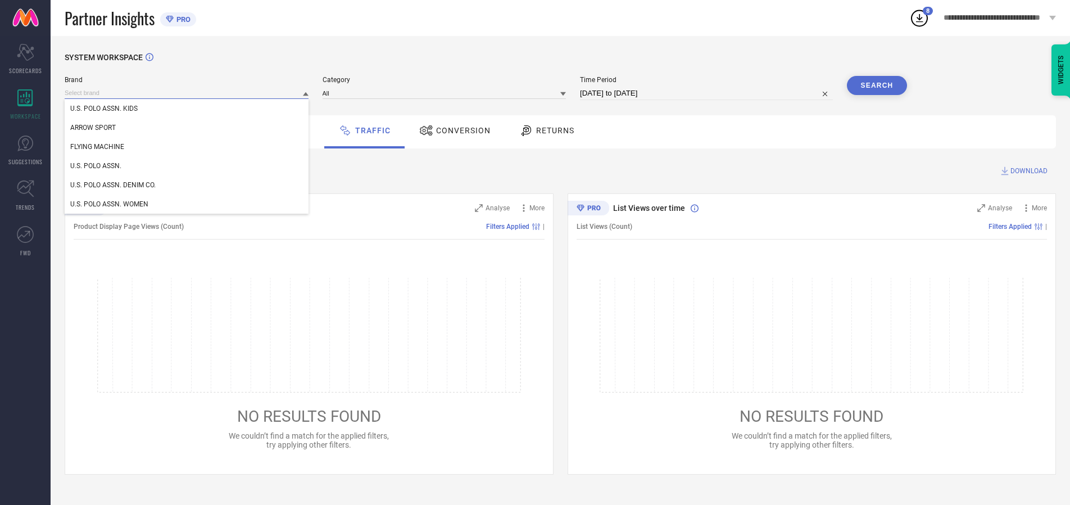
click at [187, 93] on input at bounding box center [187, 93] width 244 height 12
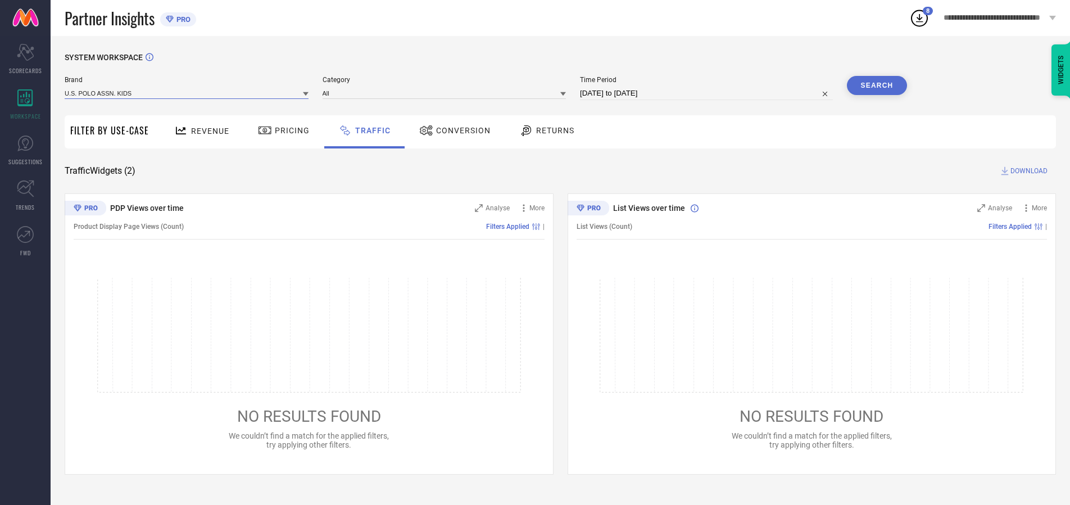
click at [187, 93] on input at bounding box center [187, 93] width 244 height 12
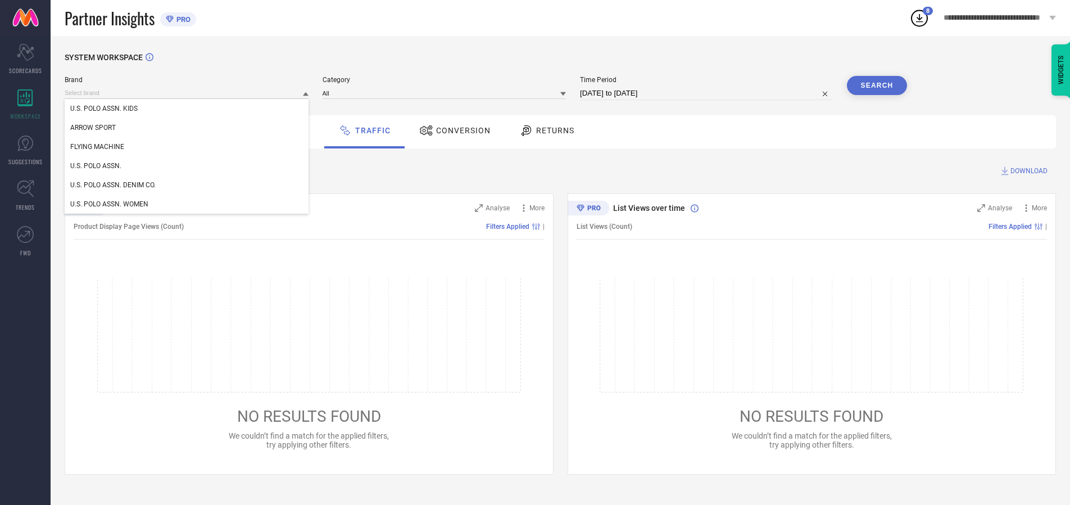
click at [187, 108] on div "U.S. POLO ASSN. KIDS" at bounding box center [187, 108] width 244 height 19
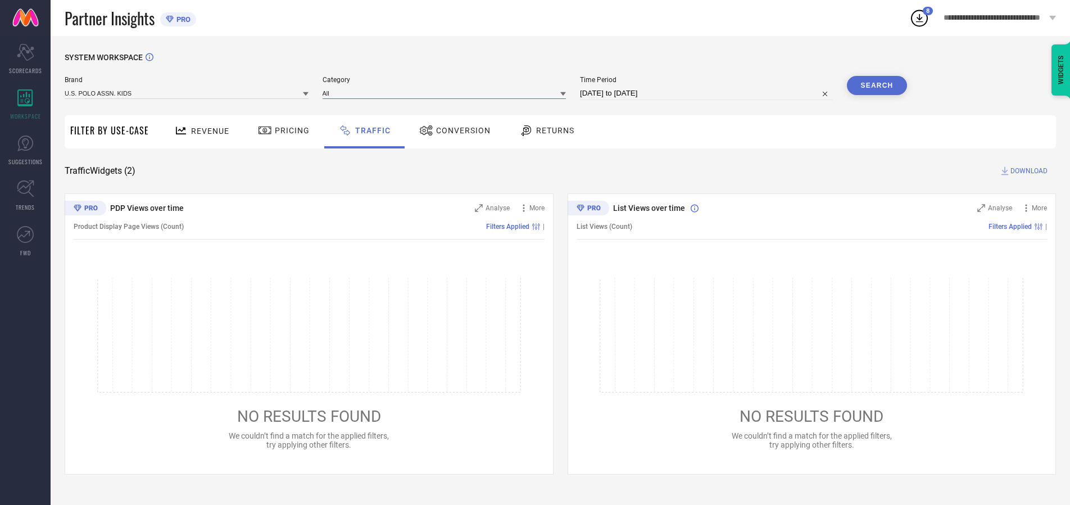
click at [447, 93] on input at bounding box center [445, 93] width 244 height 12
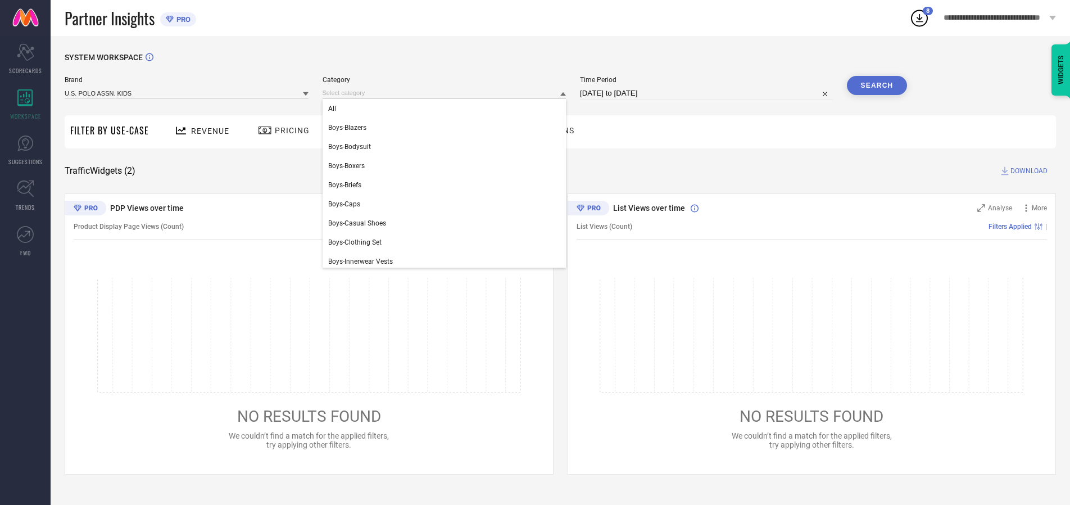
click at [447, 108] on div "All" at bounding box center [445, 108] width 244 height 19
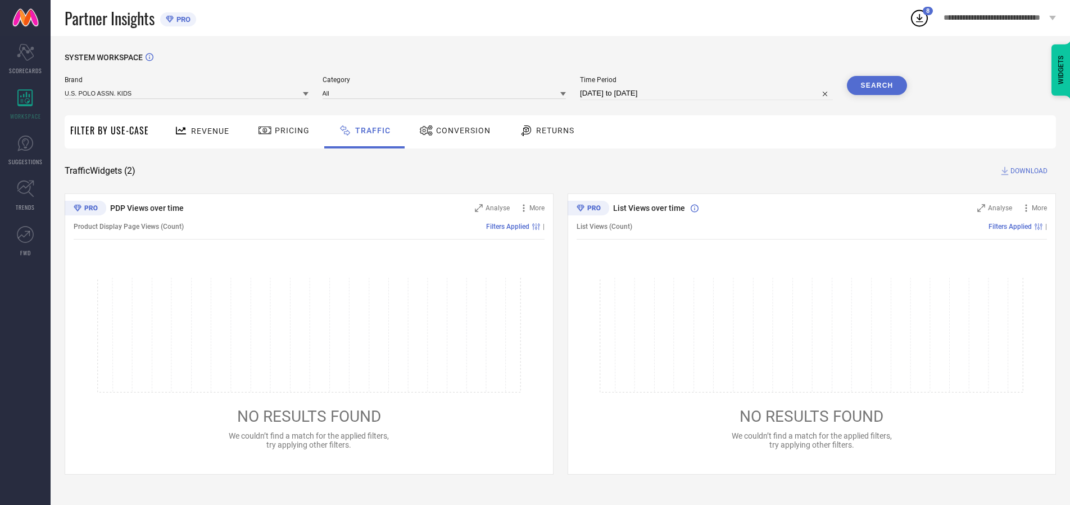
click at [877, 85] on button "Search" at bounding box center [877, 85] width 61 height 19
click at [1027, 171] on span "DOWNLOAD" at bounding box center [1028, 170] width 37 height 11
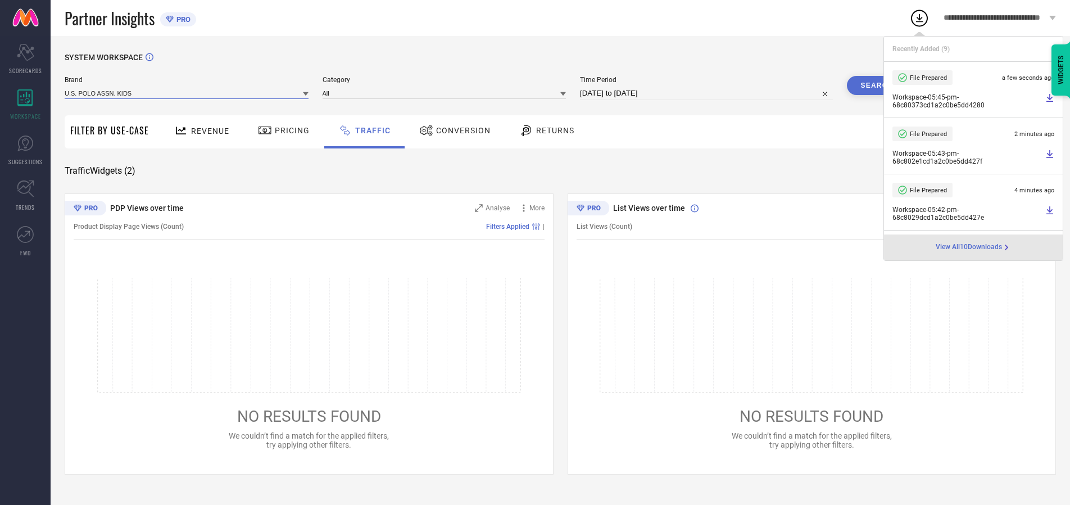
click at [187, 93] on input at bounding box center [187, 93] width 244 height 12
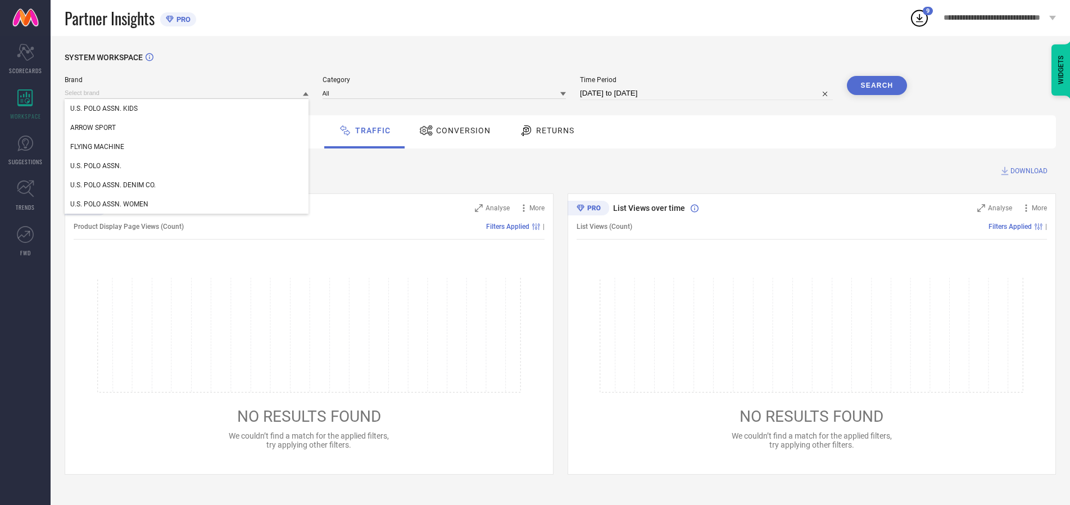
click at [187, 166] on div "U.S. POLO ASSN." at bounding box center [187, 165] width 244 height 19
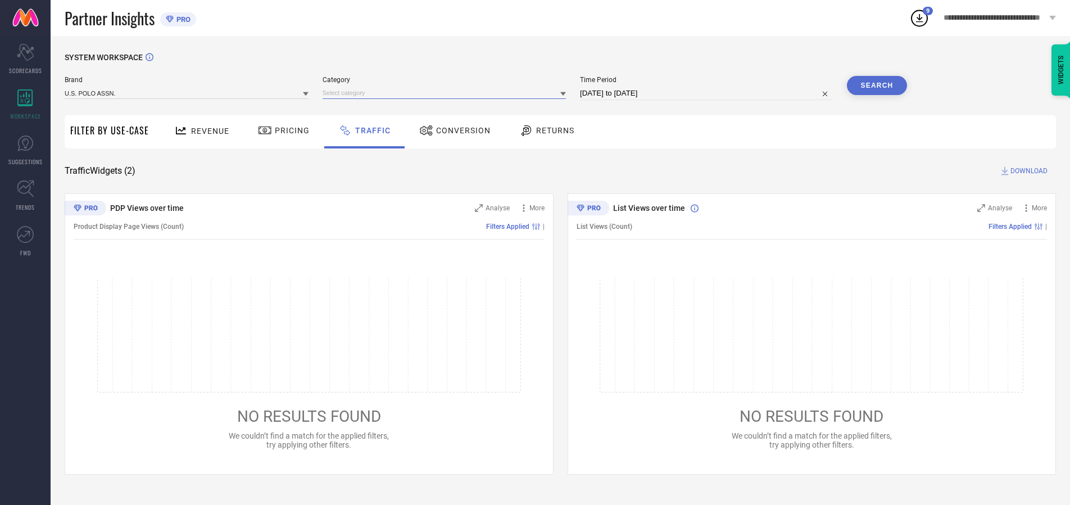
click at [447, 93] on input at bounding box center [445, 93] width 244 height 12
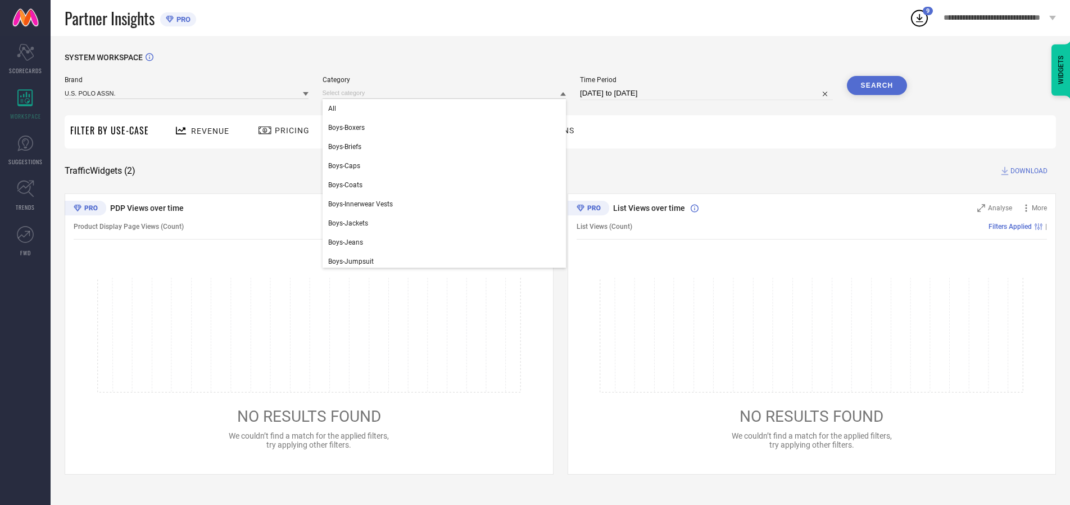
click at [447, 108] on div "All" at bounding box center [445, 108] width 244 height 19
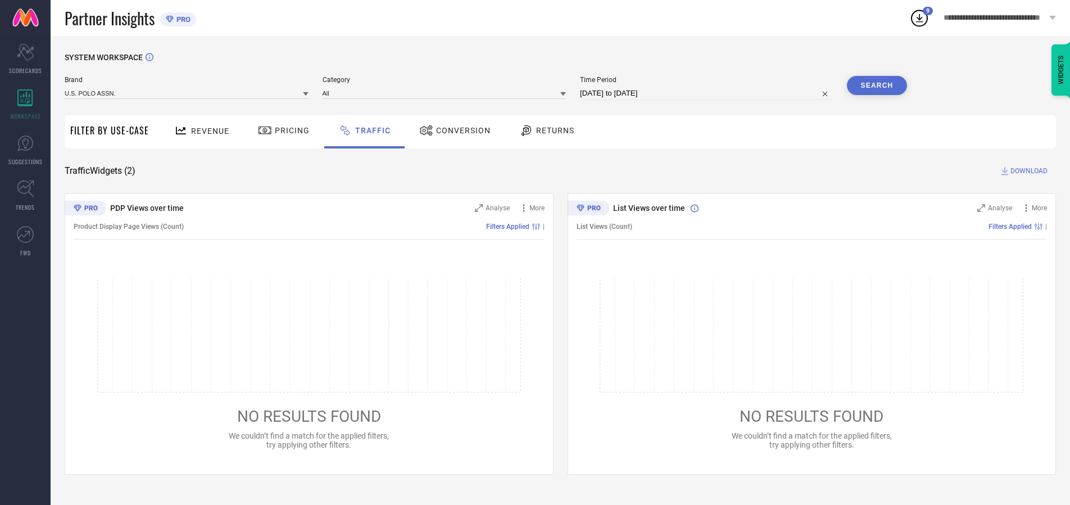
click at [877, 85] on button "Search" at bounding box center [877, 85] width 61 height 19
click at [1027, 171] on span "DOWNLOAD" at bounding box center [1028, 170] width 37 height 11
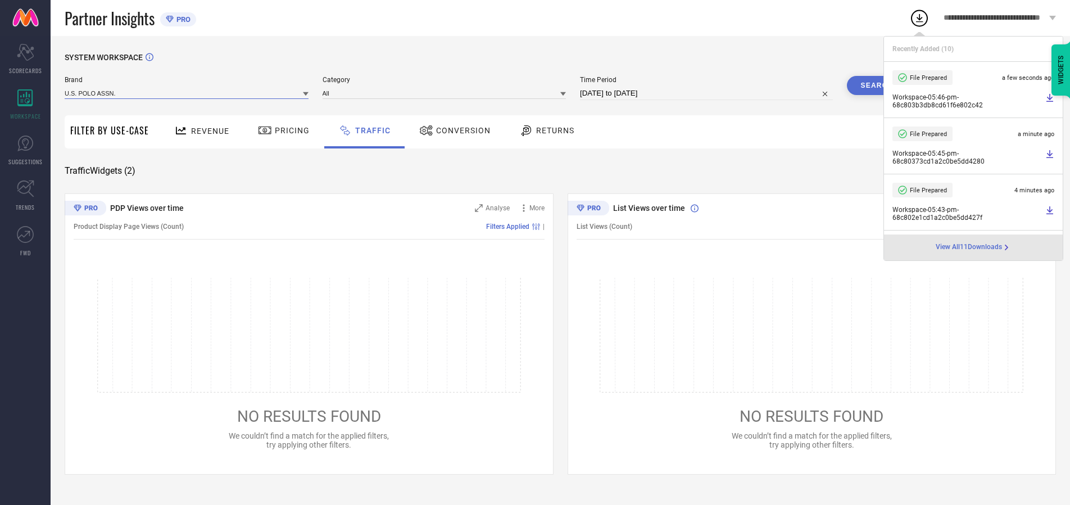
click at [187, 93] on input at bounding box center [187, 93] width 244 height 12
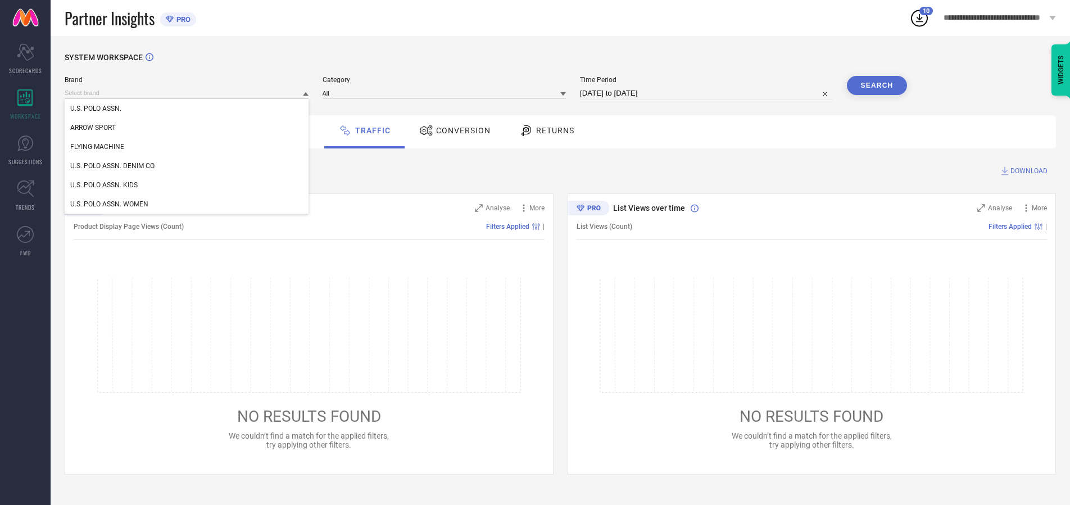
click at [187, 166] on div "U.S. POLO ASSN. DENIM CO." at bounding box center [187, 165] width 244 height 19
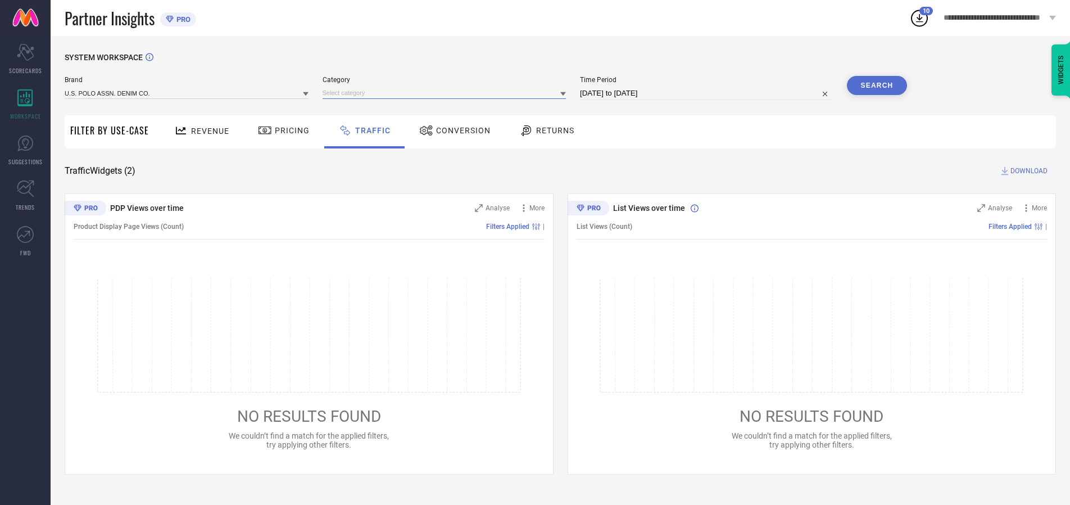
click at [447, 93] on input at bounding box center [445, 93] width 244 height 12
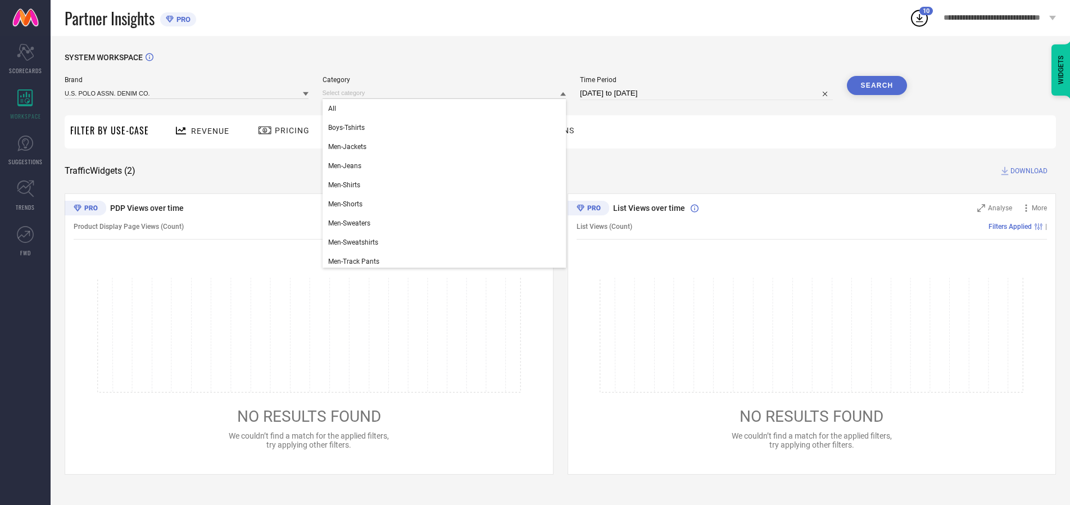
click at [447, 108] on div "All" at bounding box center [445, 108] width 244 height 19
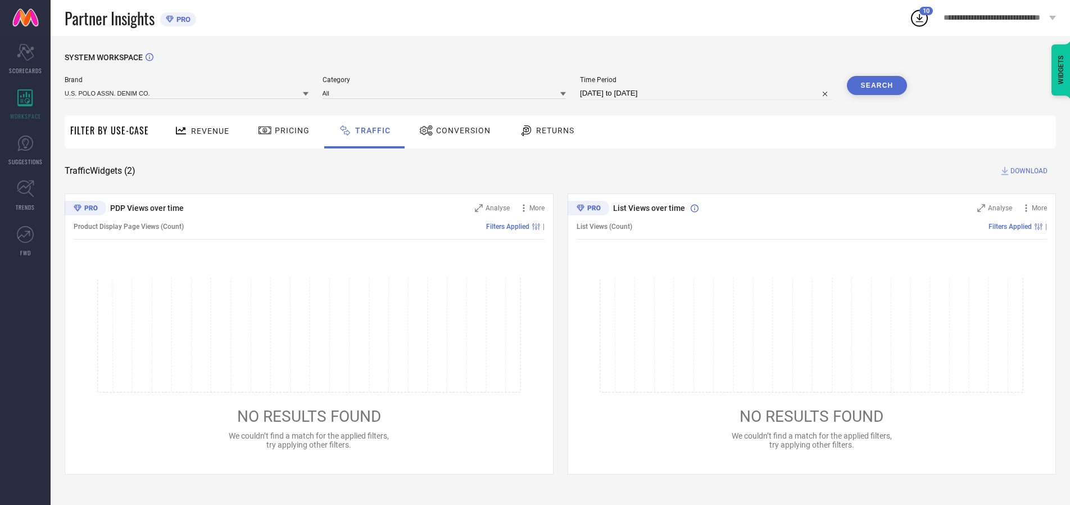
click at [877, 85] on button "Search" at bounding box center [877, 85] width 61 height 19
click at [1027, 171] on span "DOWNLOAD" at bounding box center [1028, 170] width 37 height 11
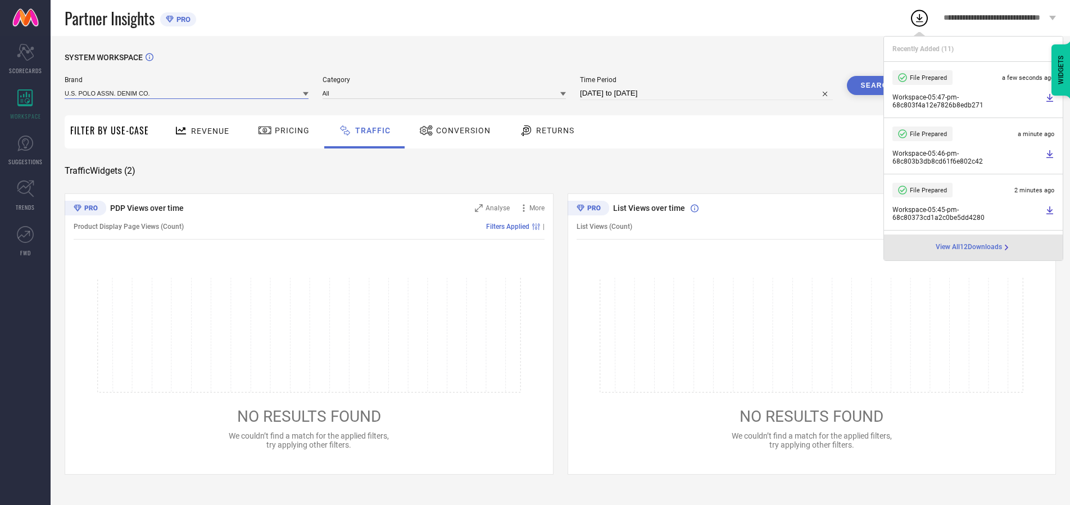
click at [187, 93] on input at bounding box center [187, 93] width 244 height 12
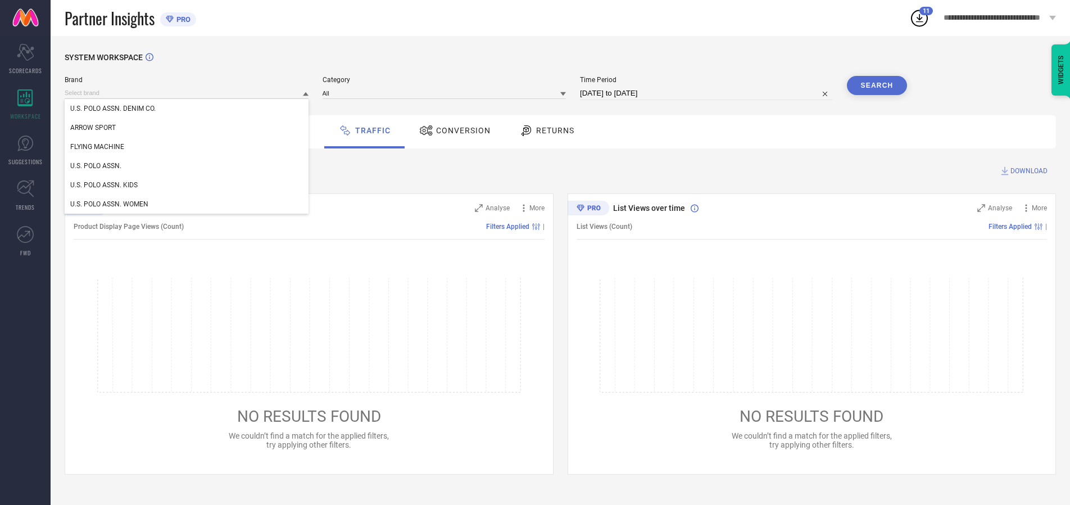
click at [187, 204] on div "U.S. POLO ASSN. WOMEN" at bounding box center [187, 203] width 244 height 19
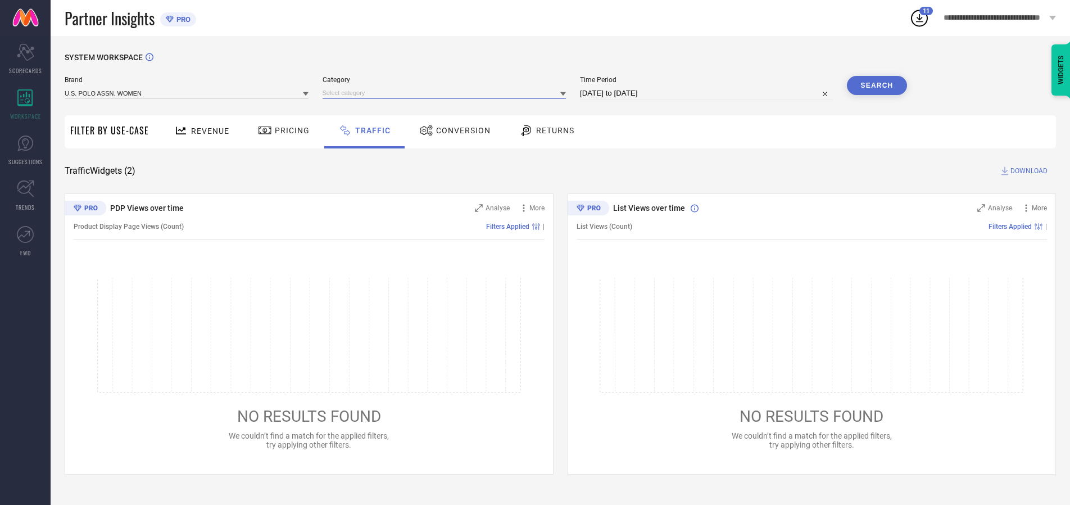
click at [447, 93] on input at bounding box center [445, 93] width 244 height 12
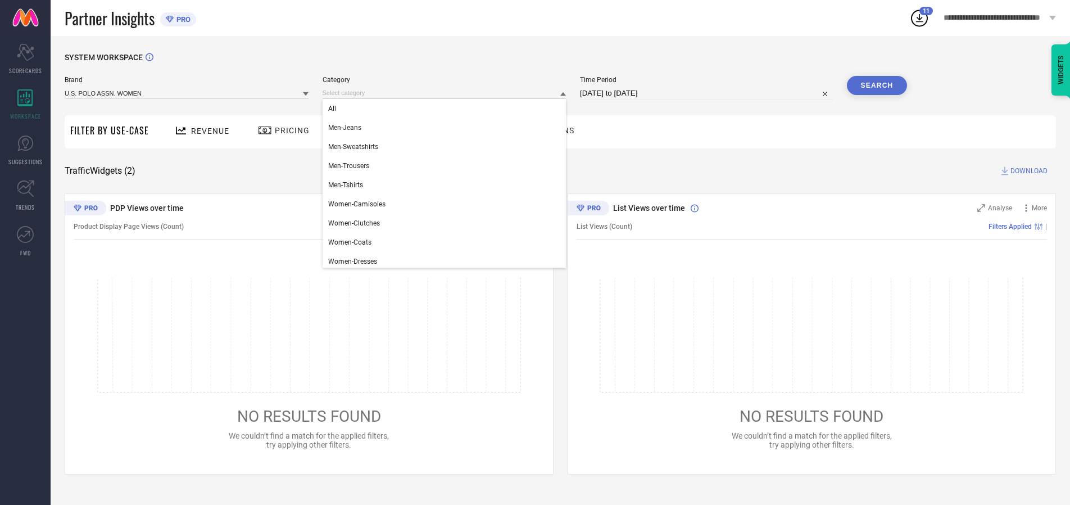
click at [447, 108] on div "All" at bounding box center [445, 108] width 244 height 19
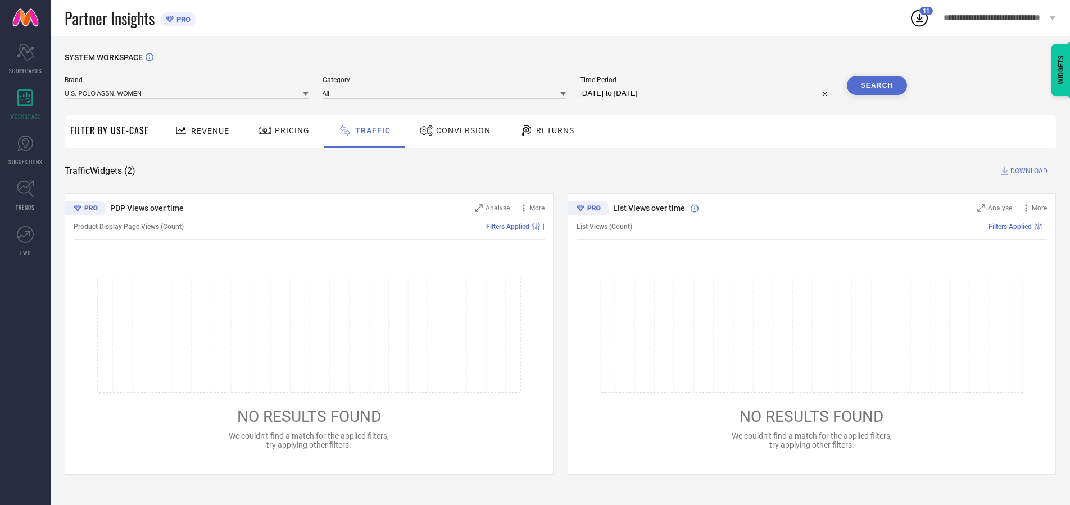
click at [877, 85] on button "Search" at bounding box center [877, 85] width 61 height 19
click at [1027, 171] on span "DOWNLOAD" at bounding box center [1028, 170] width 37 height 11
